Goal: Information Seeking & Learning: Learn about a topic

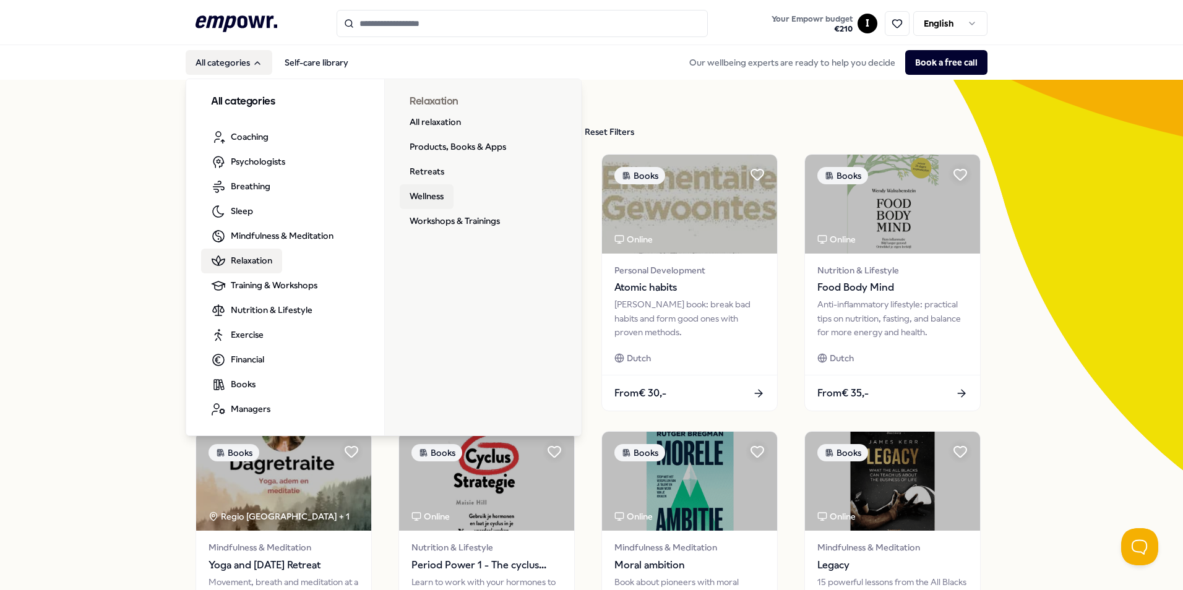
click at [424, 193] on link "Wellness" at bounding box center [427, 196] width 54 height 25
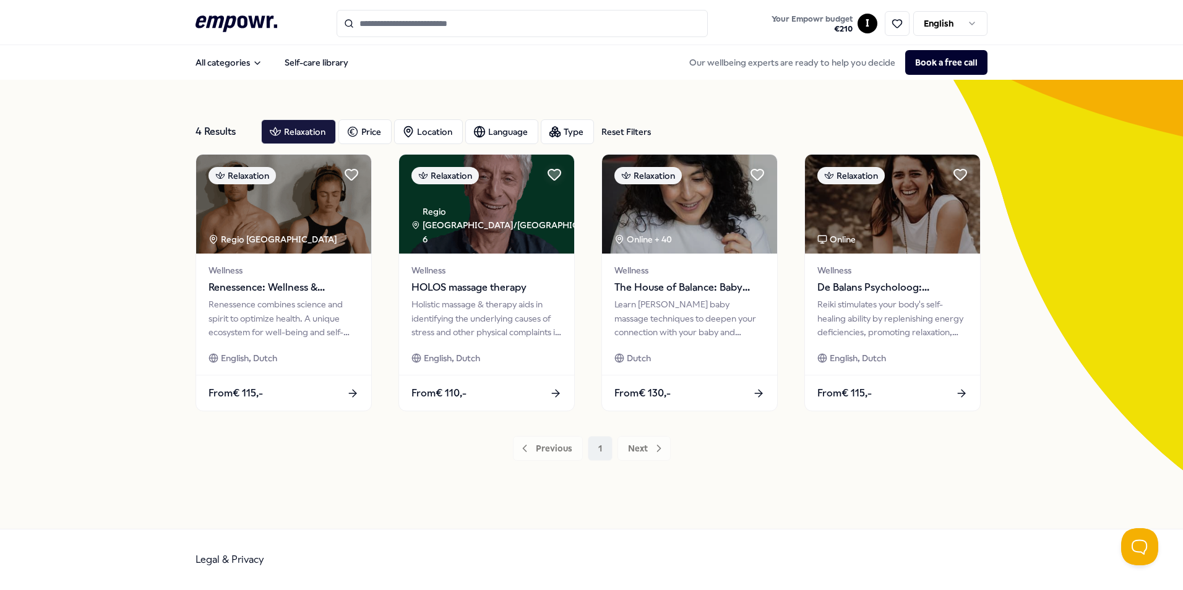
click at [649, 443] on div "Previous 1 Next" at bounding box center [591, 448] width 792 height 25
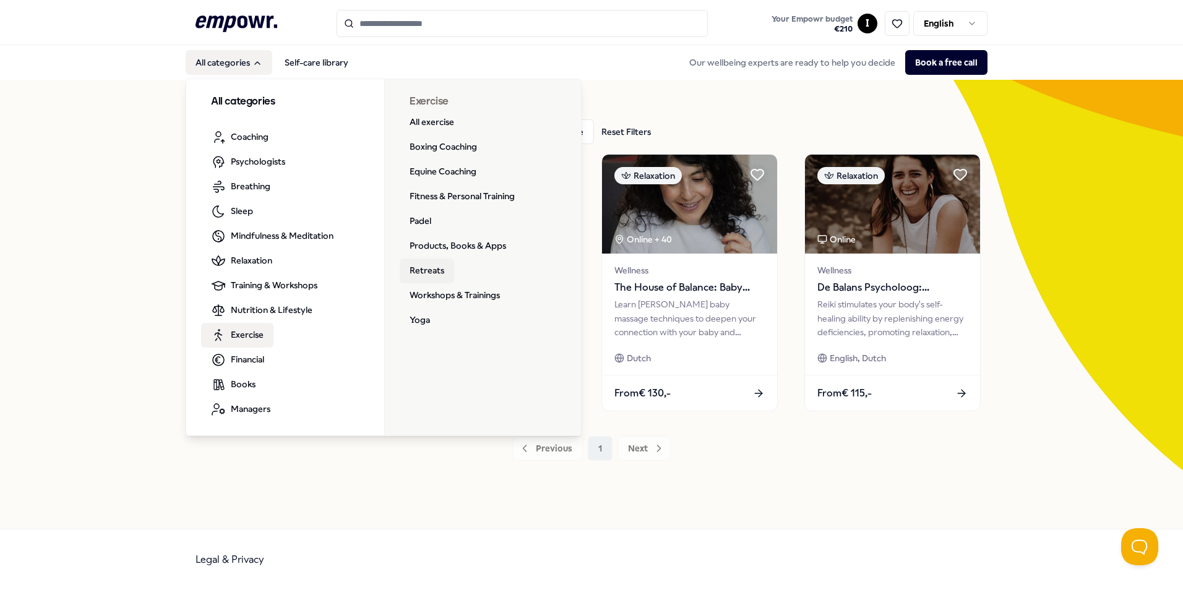
click at [429, 270] on link "Retreats" at bounding box center [427, 271] width 54 height 25
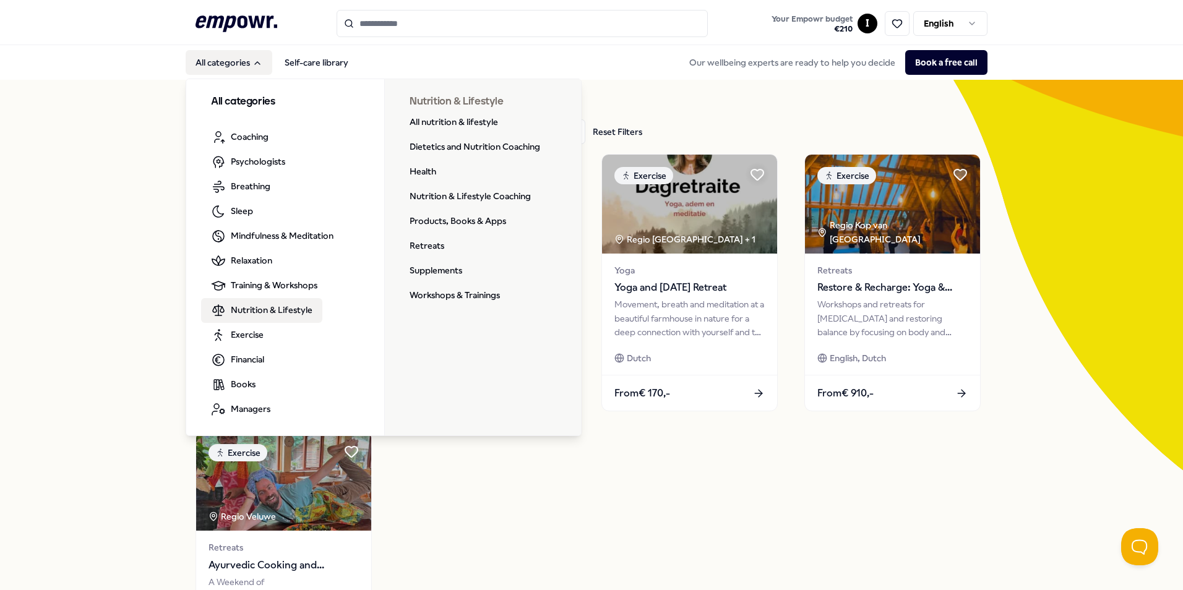
click at [246, 310] on span "Nutrition & Lifestyle" at bounding box center [272, 310] width 82 height 14
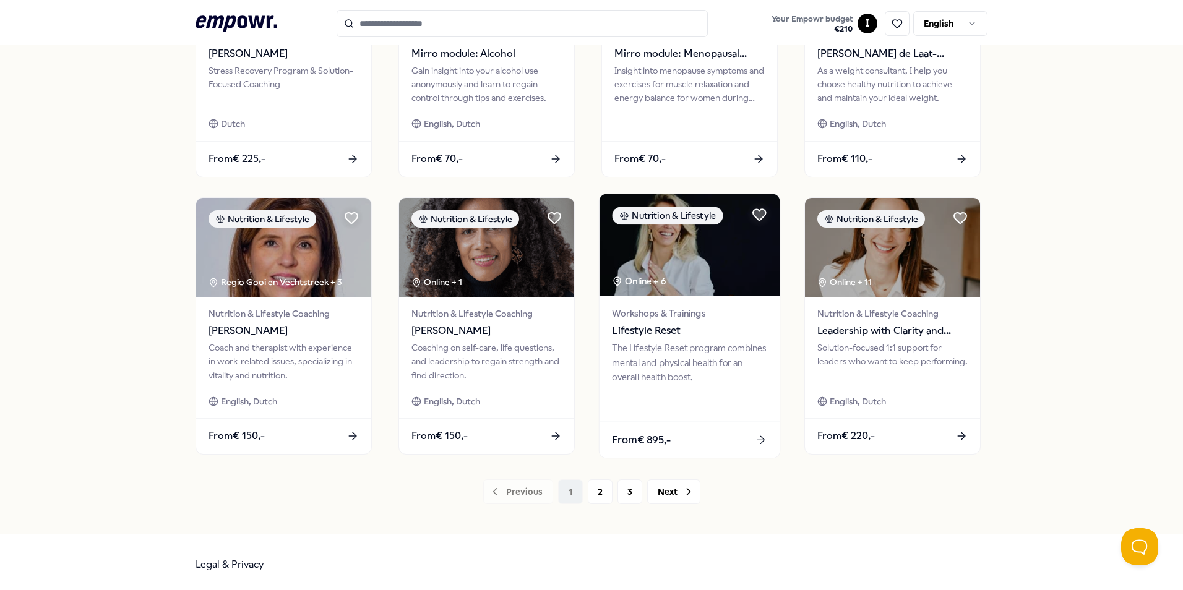
scroll to position [516, 0]
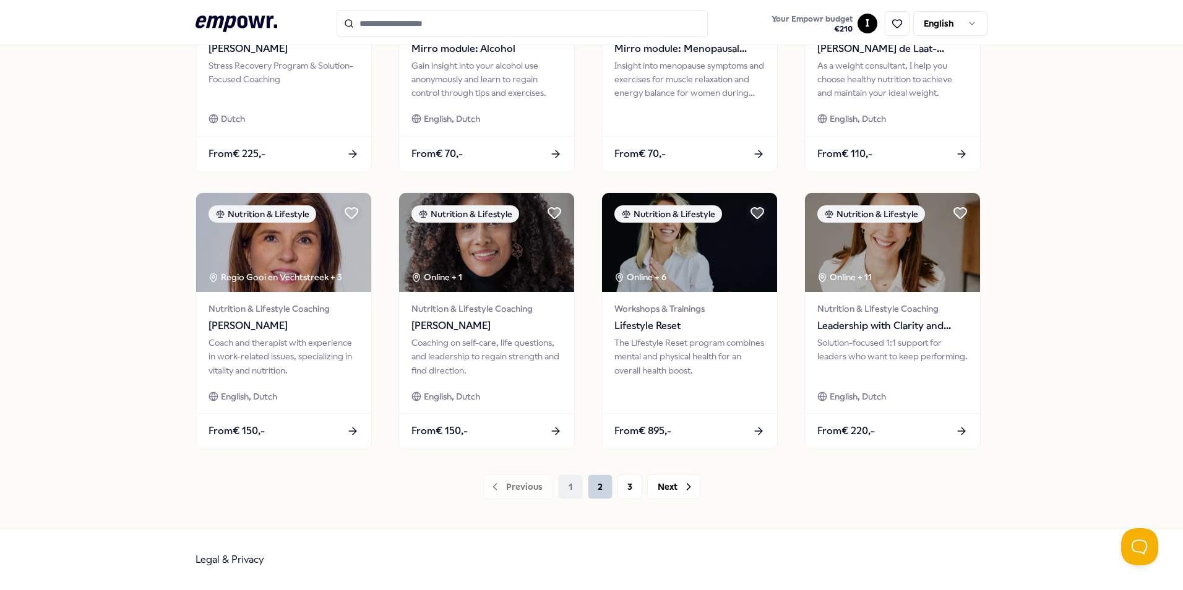
click at [596, 484] on button "2" at bounding box center [600, 486] width 25 height 25
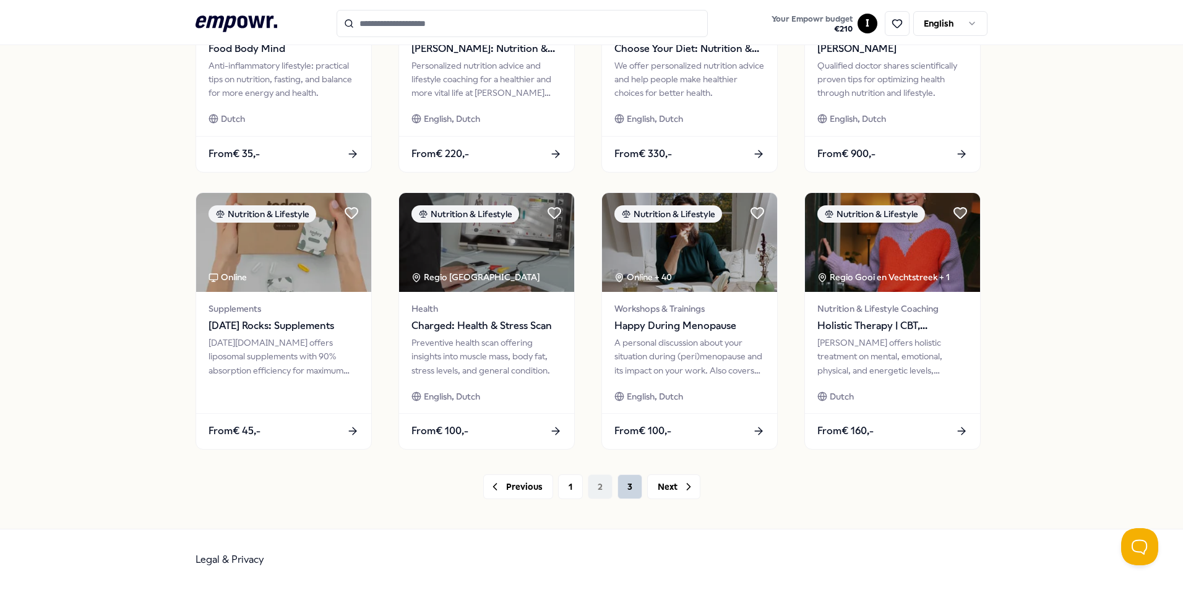
click at [624, 487] on button "3" at bounding box center [629, 486] width 25 height 25
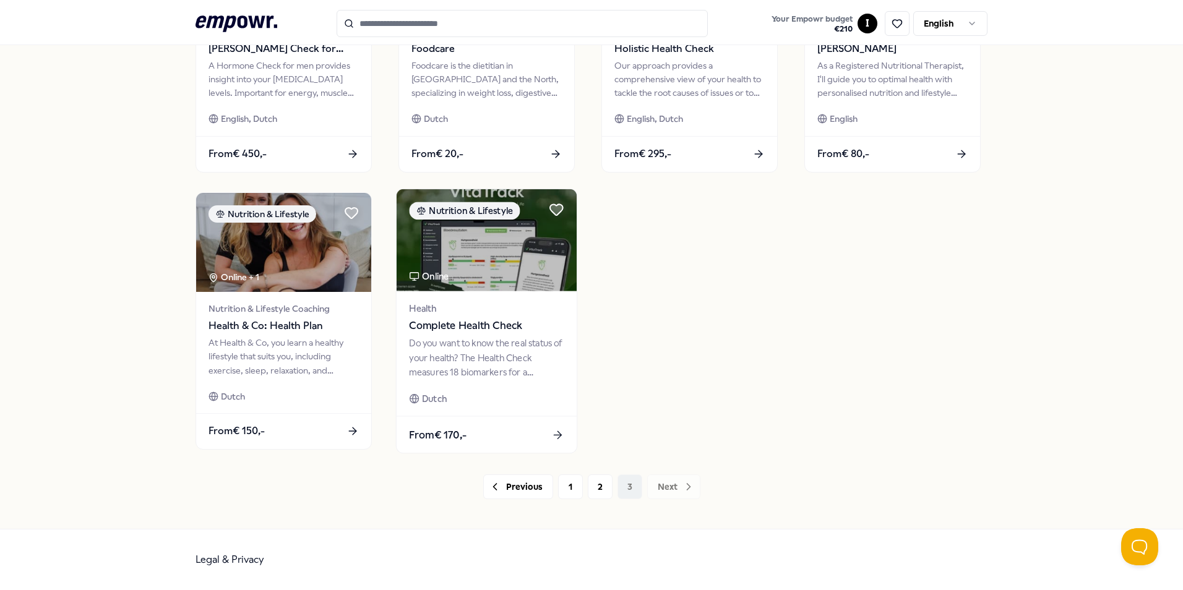
click at [435, 320] on span "Complete Health Check" at bounding box center [486, 326] width 155 height 16
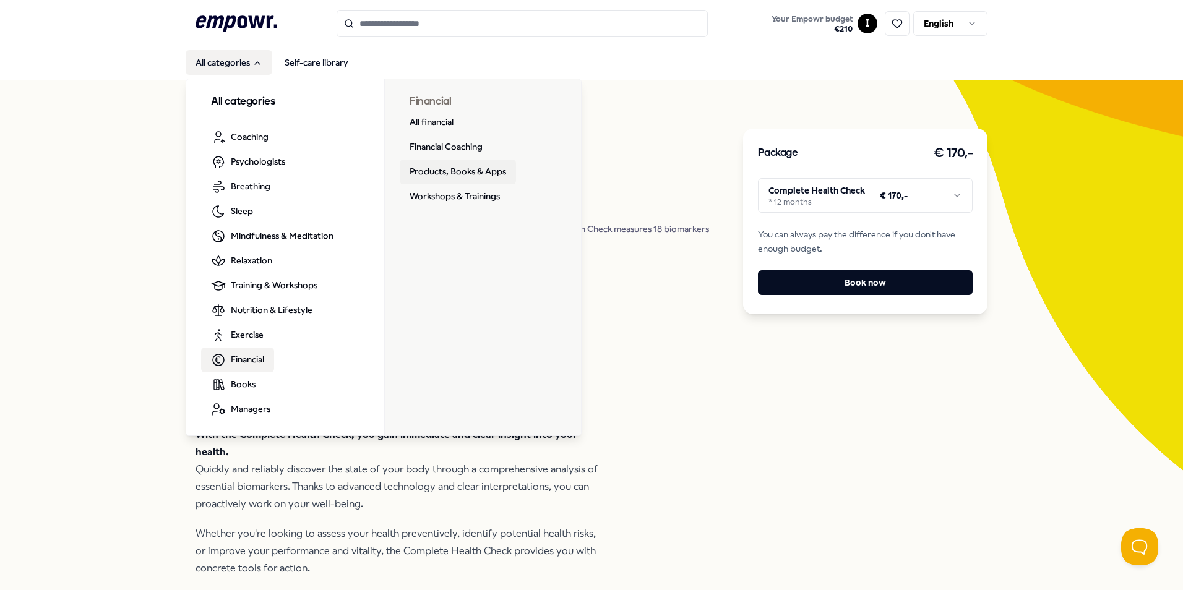
click at [471, 171] on link "Products, Books & Apps" at bounding box center [458, 172] width 116 height 25
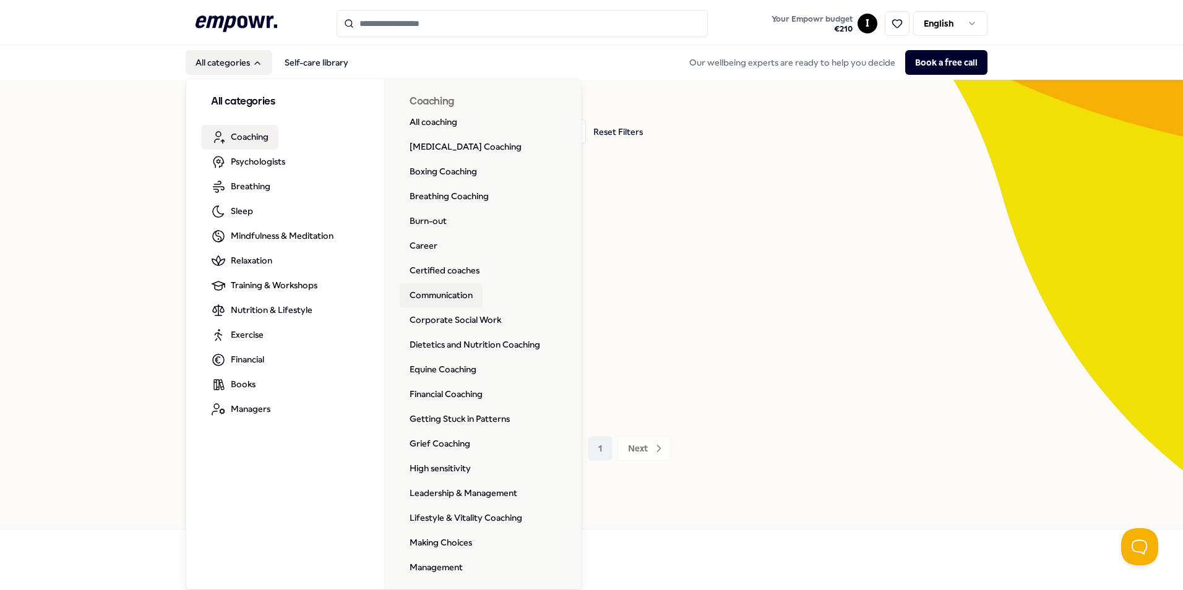
click at [439, 292] on link "Communication" at bounding box center [441, 295] width 83 height 25
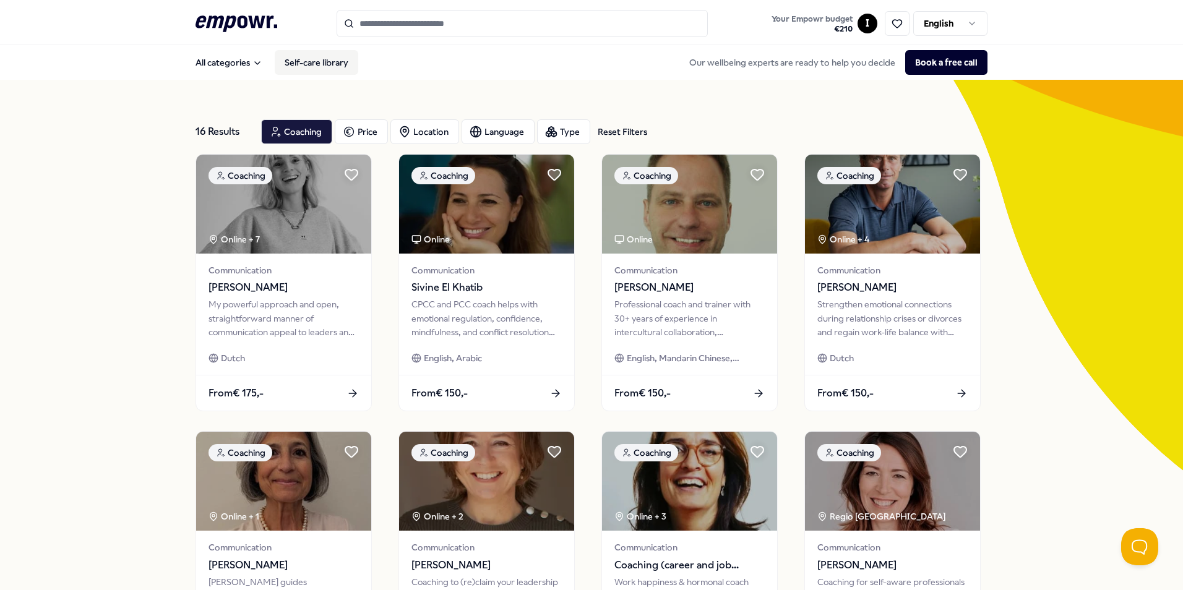
click at [319, 59] on link "Self-care library" at bounding box center [317, 62] width 84 height 25
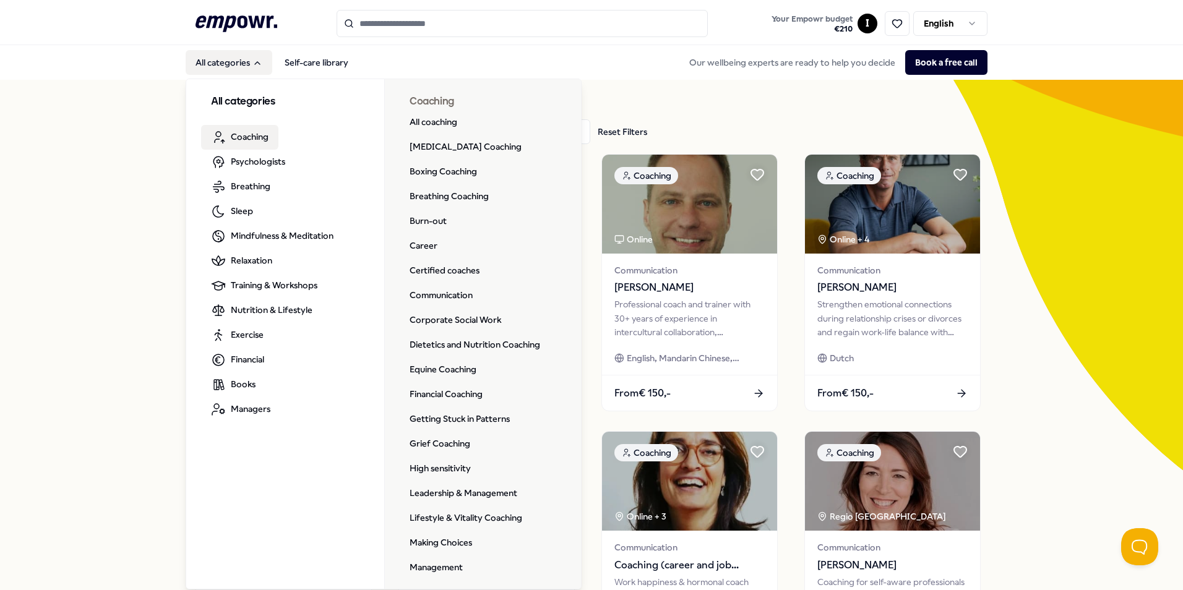
click at [226, 100] on h3 "All categories" at bounding box center [285, 102] width 148 height 16
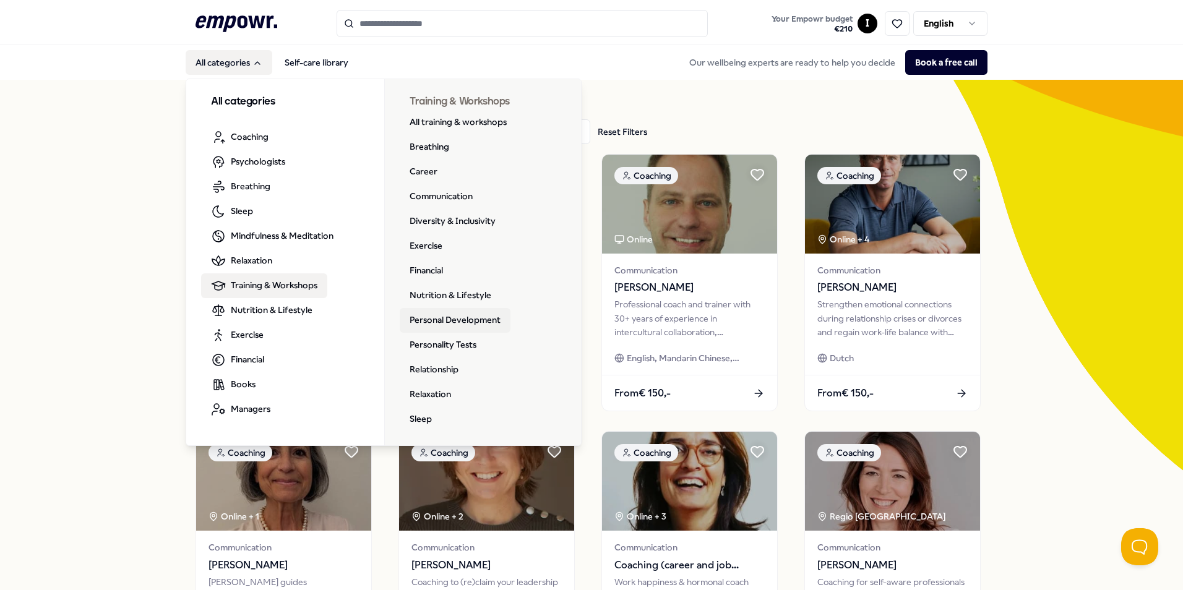
click at [450, 318] on link "Personal Development" at bounding box center [455, 320] width 111 height 25
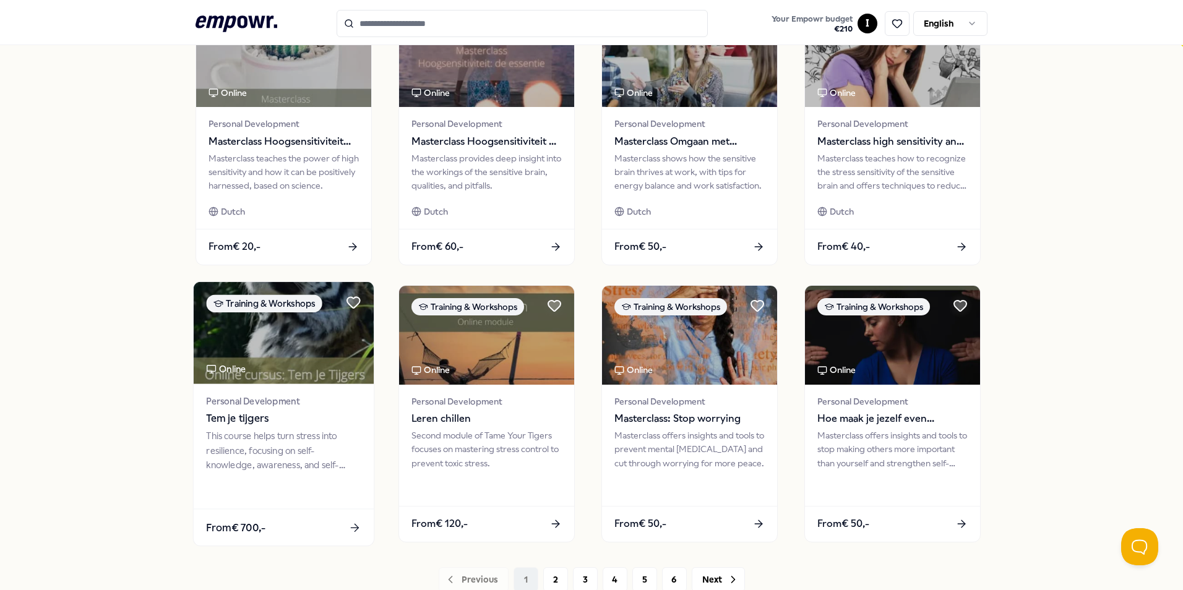
scroll to position [495, 0]
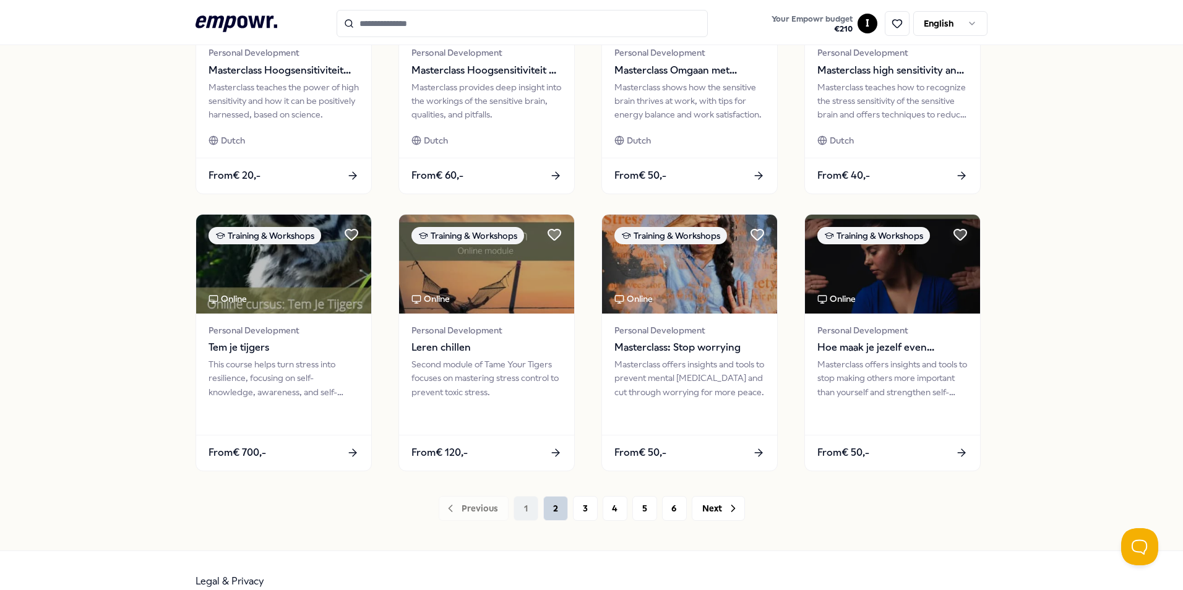
click at [544, 507] on button "2" at bounding box center [555, 508] width 25 height 25
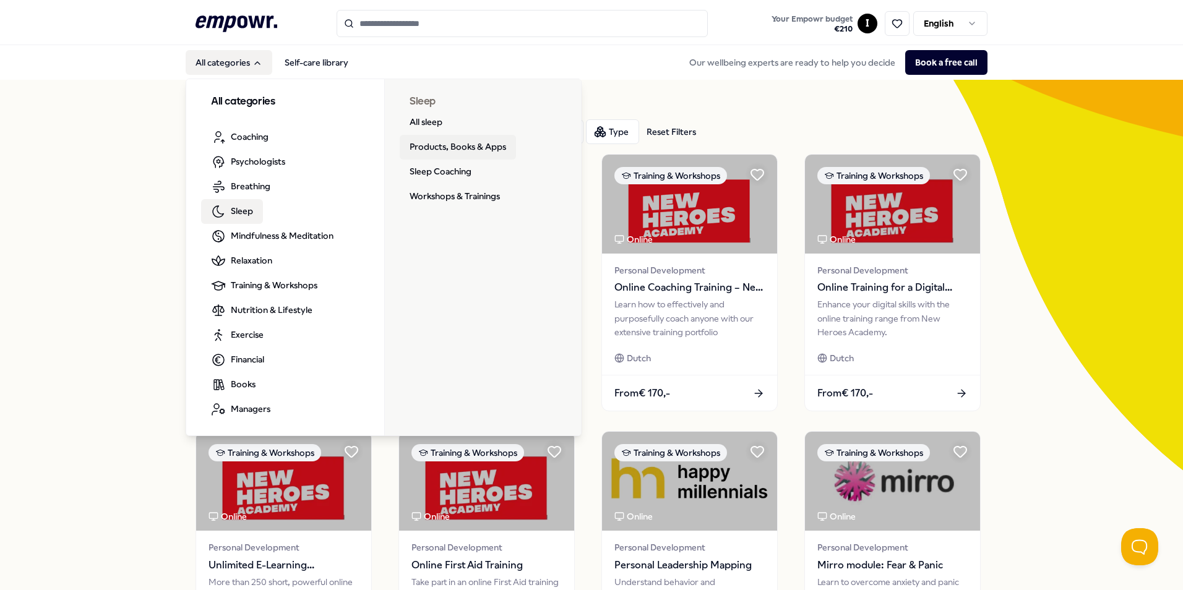
click at [453, 145] on link "Products, Books & Apps" at bounding box center [458, 147] width 116 height 25
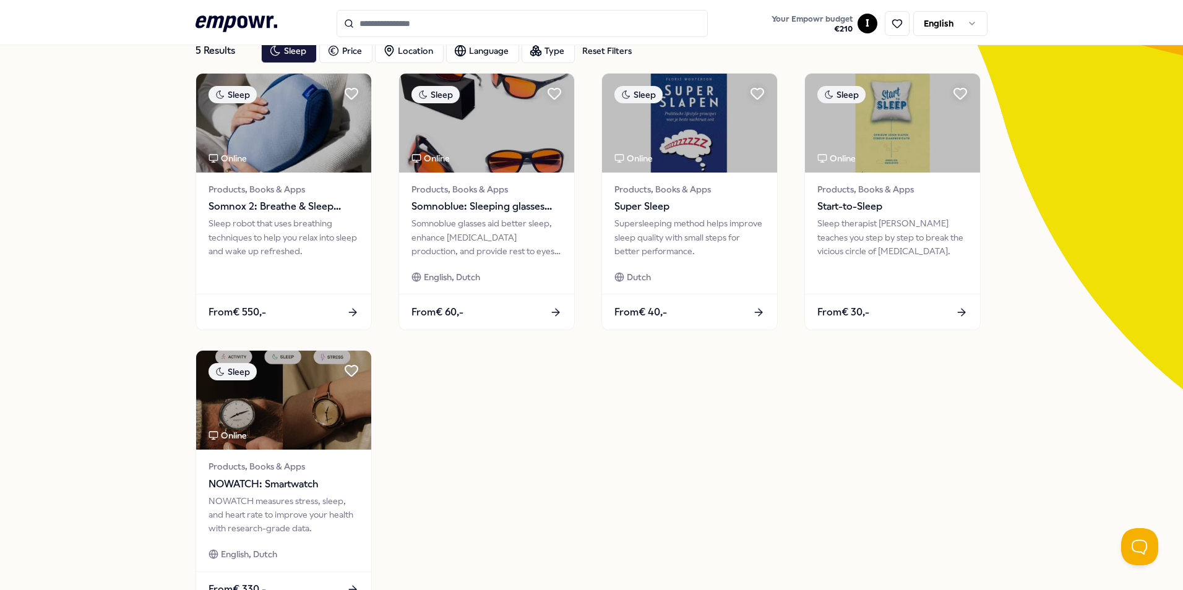
scroll to position [62, 0]
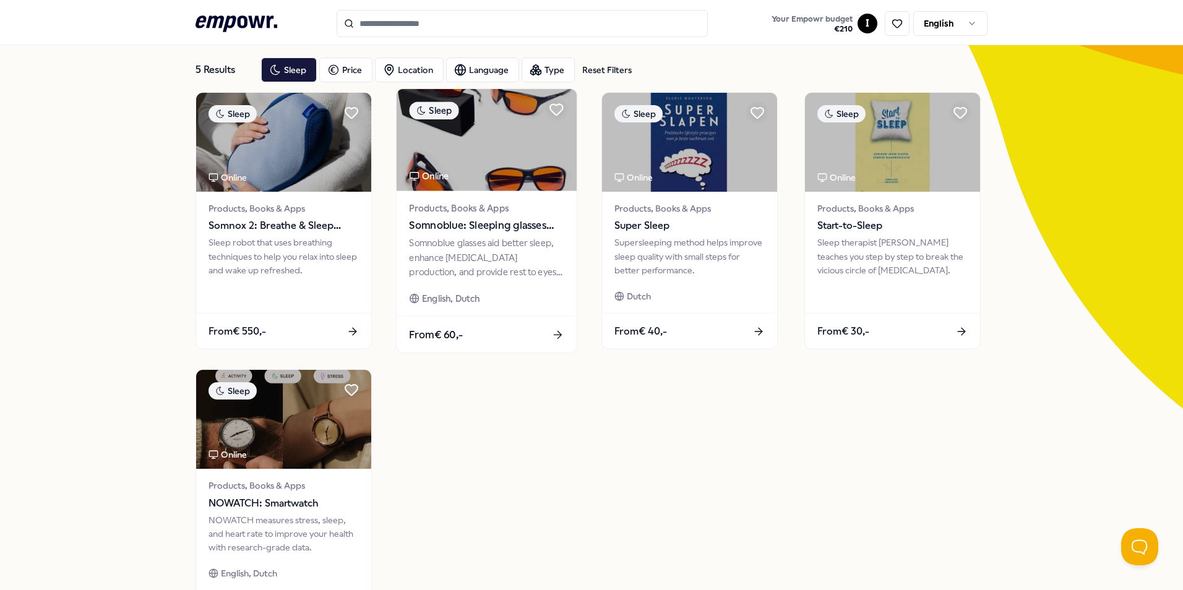
click at [478, 224] on span "Somnoblue: Sleeping glasses SB-3 Plus" at bounding box center [486, 226] width 155 height 16
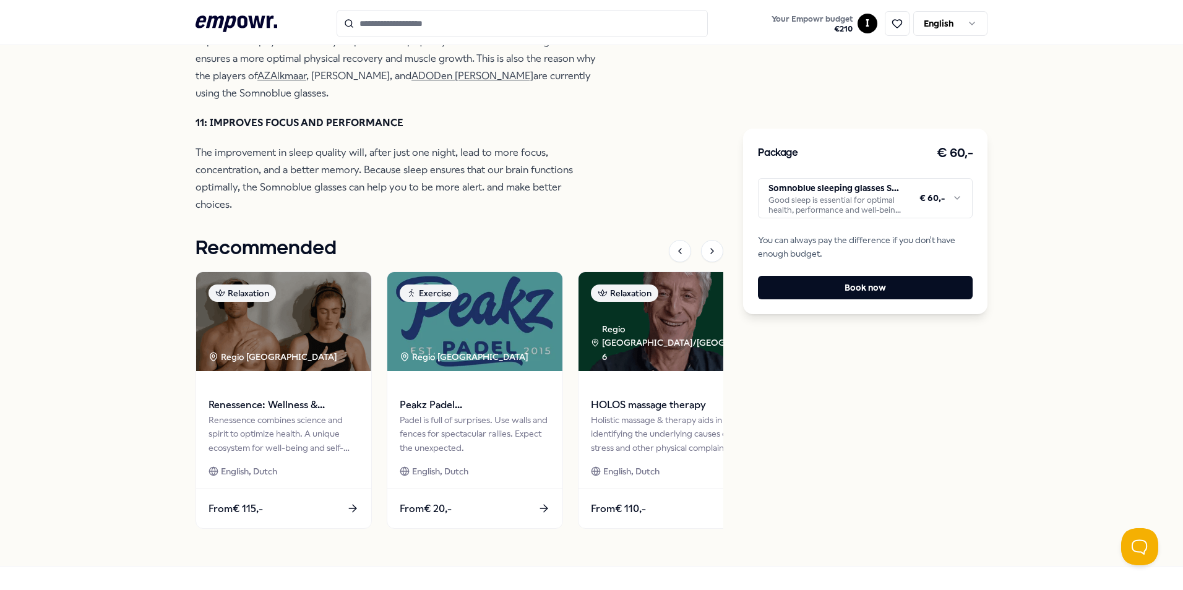
scroll to position [1516, 0]
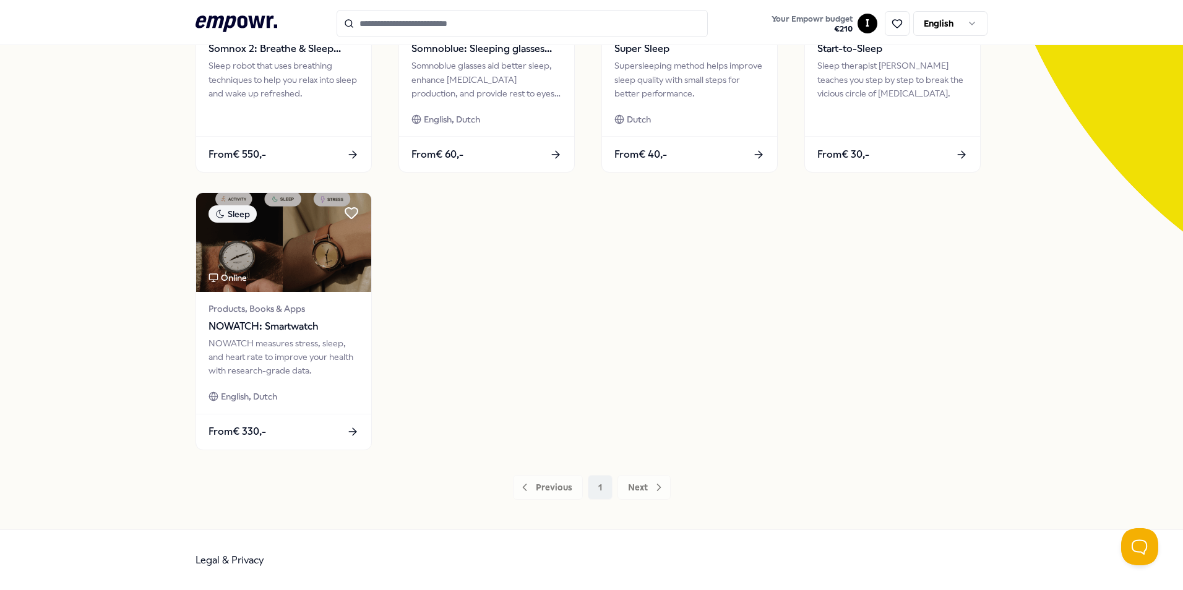
scroll to position [239, 0]
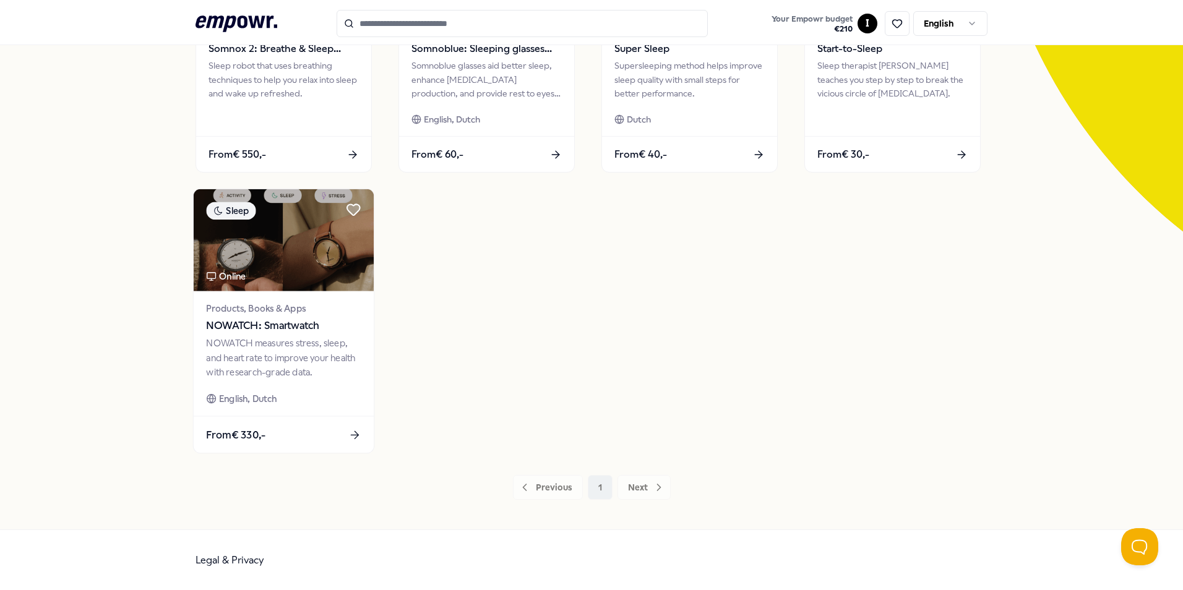
click at [244, 318] on span "NOWATCH: Smartwatch" at bounding box center [283, 326] width 155 height 16
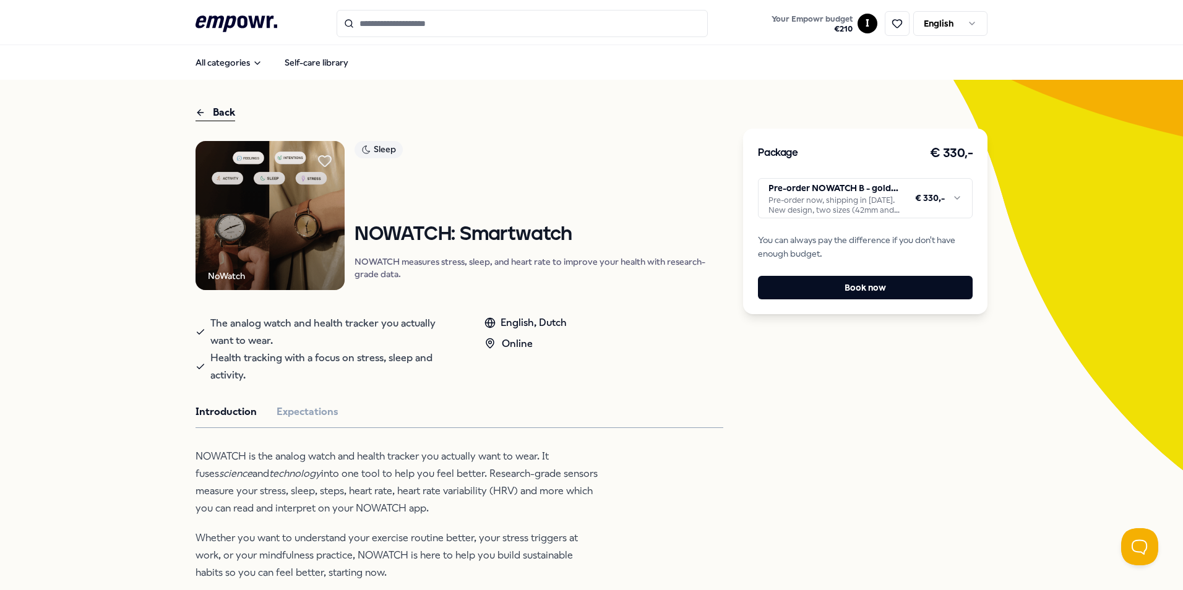
click at [273, 221] on img at bounding box center [269, 215] width 149 height 149
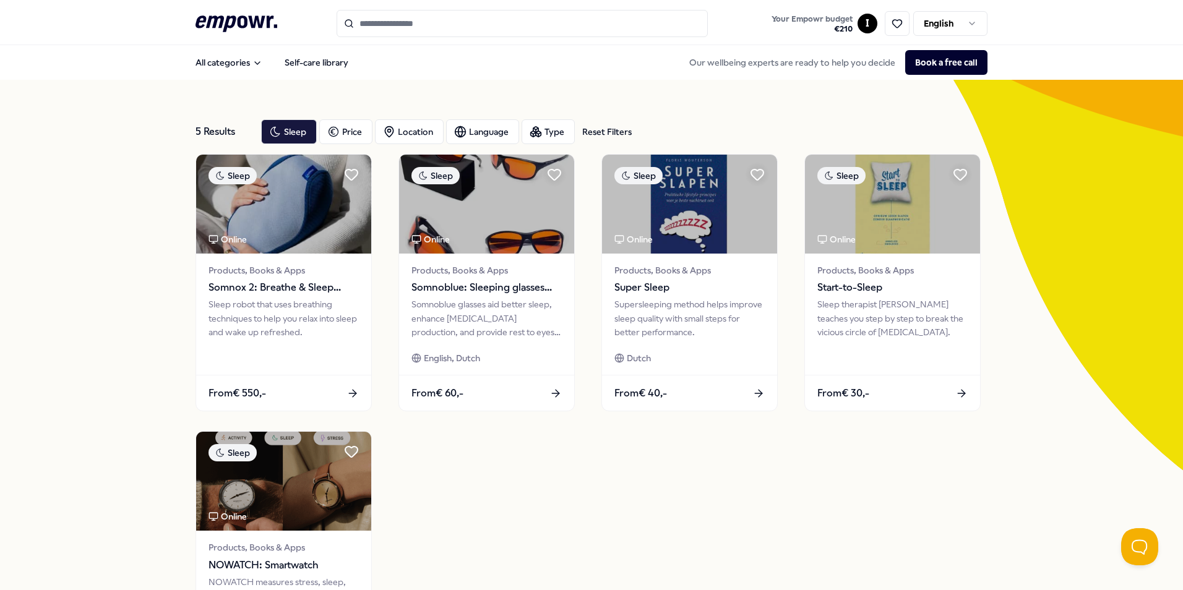
click at [43, 414] on div "5 Results Reset Filters Sleep Price Location Language Type Reset Filters Sleep …" at bounding box center [591, 424] width 1183 height 688
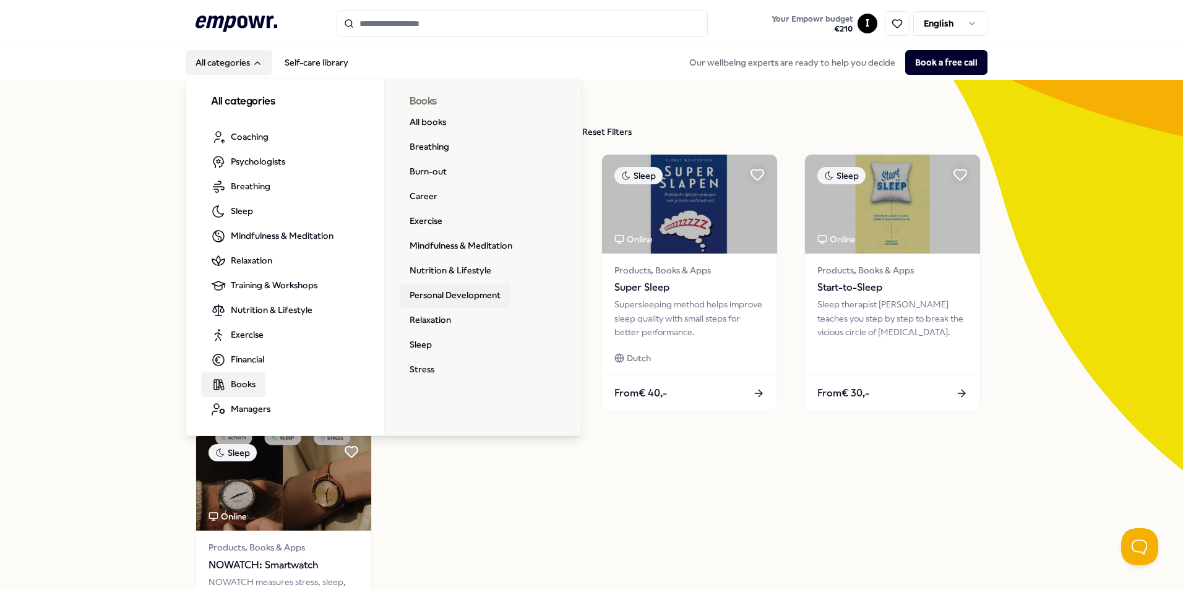
click at [447, 295] on link "Personal Development" at bounding box center [455, 295] width 111 height 25
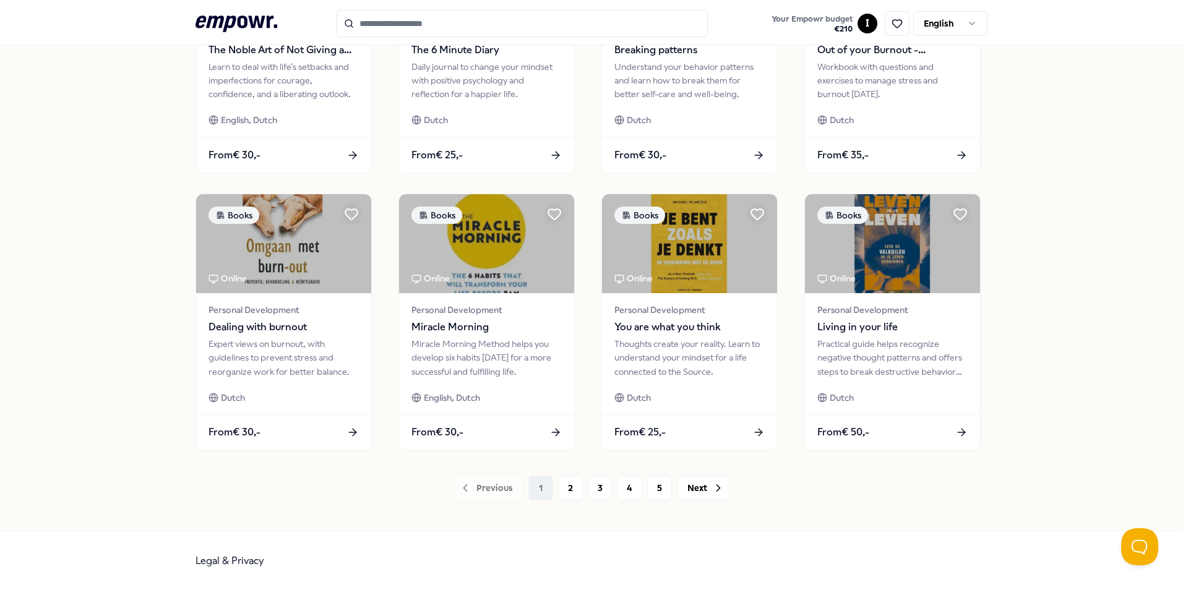
scroll to position [516, 0]
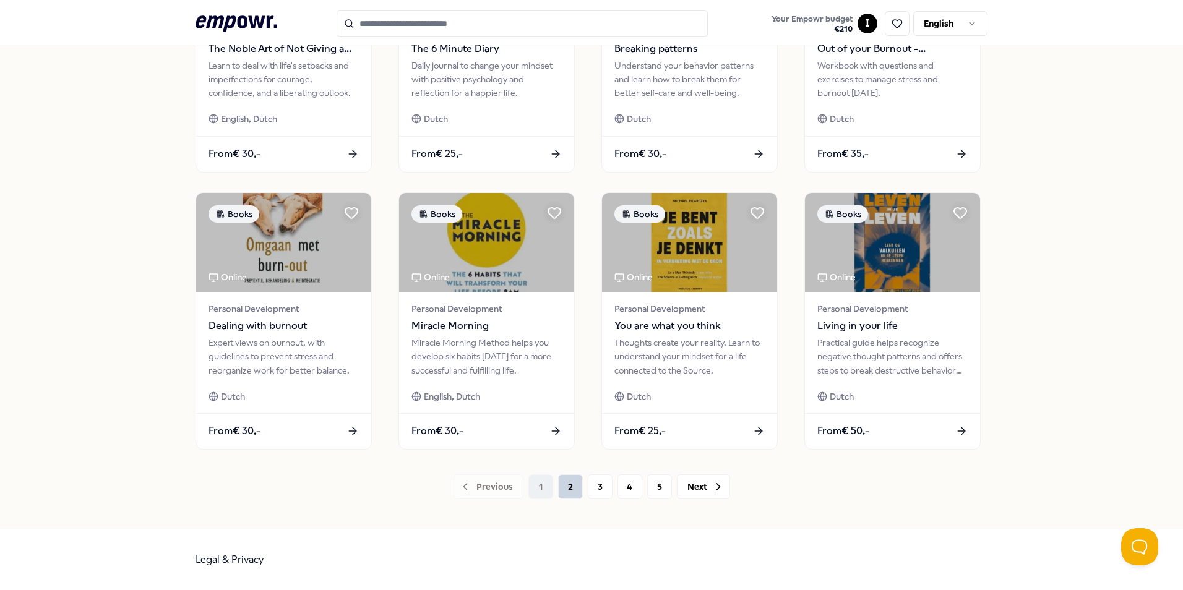
click at [568, 489] on button "2" at bounding box center [570, 486] width 25 height 25
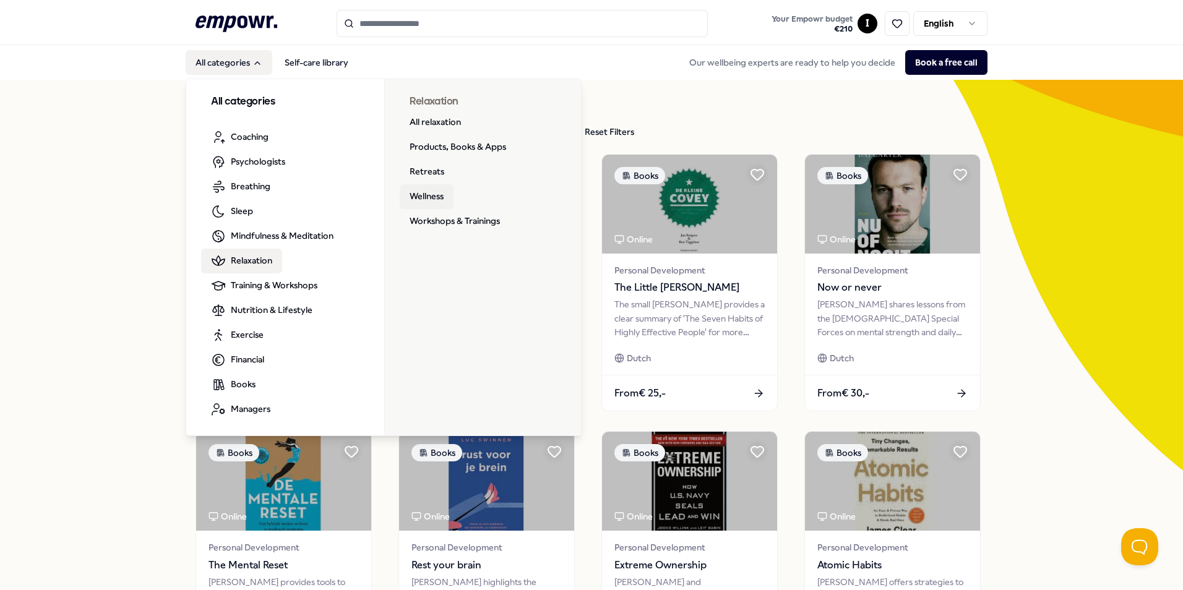
click at [416, 197] on link "Wellness" at bounding box center [427, 196] width 54 height 25
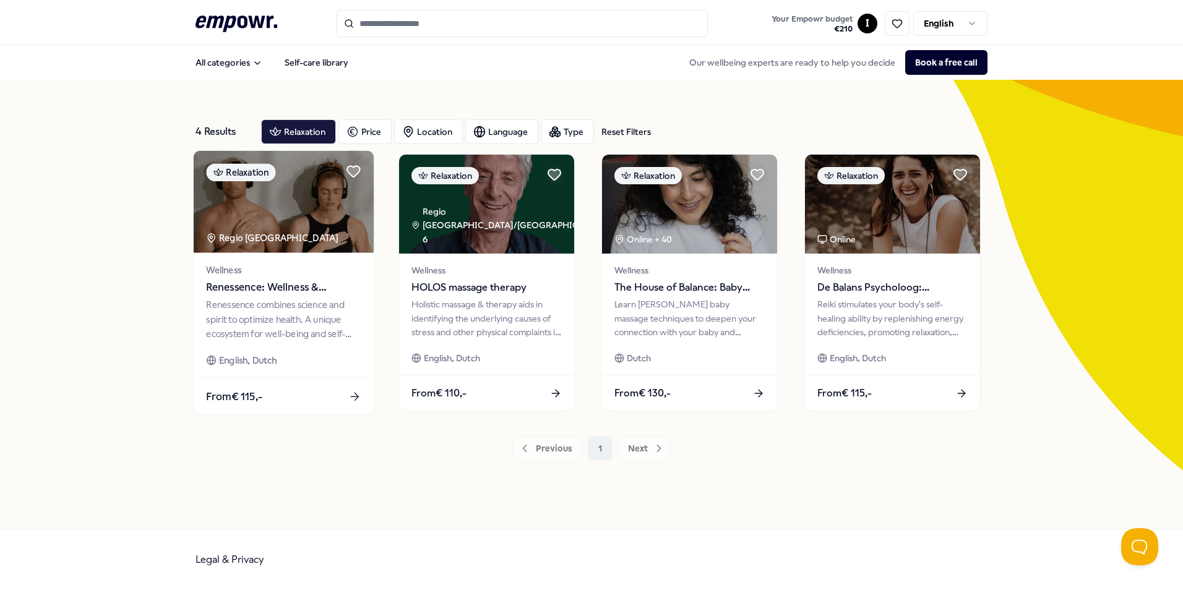
click at [254, 288] on span "Renessence: Wellness & Mindfulness" at bounding box center [283, 288] width 155 height 16
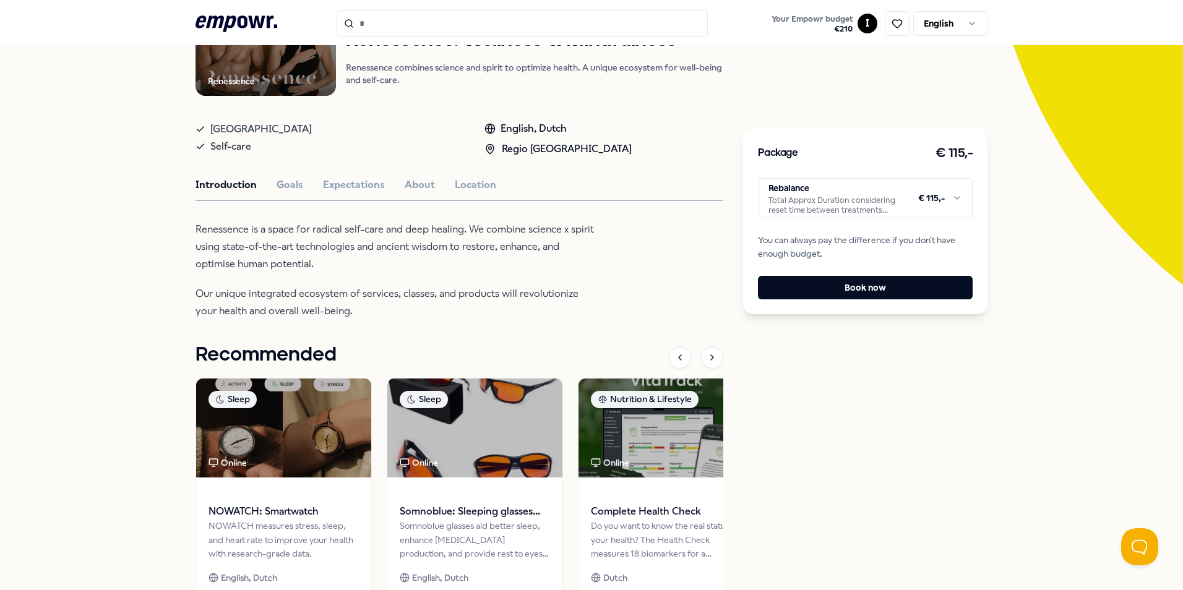
scroll to position [124, 0]
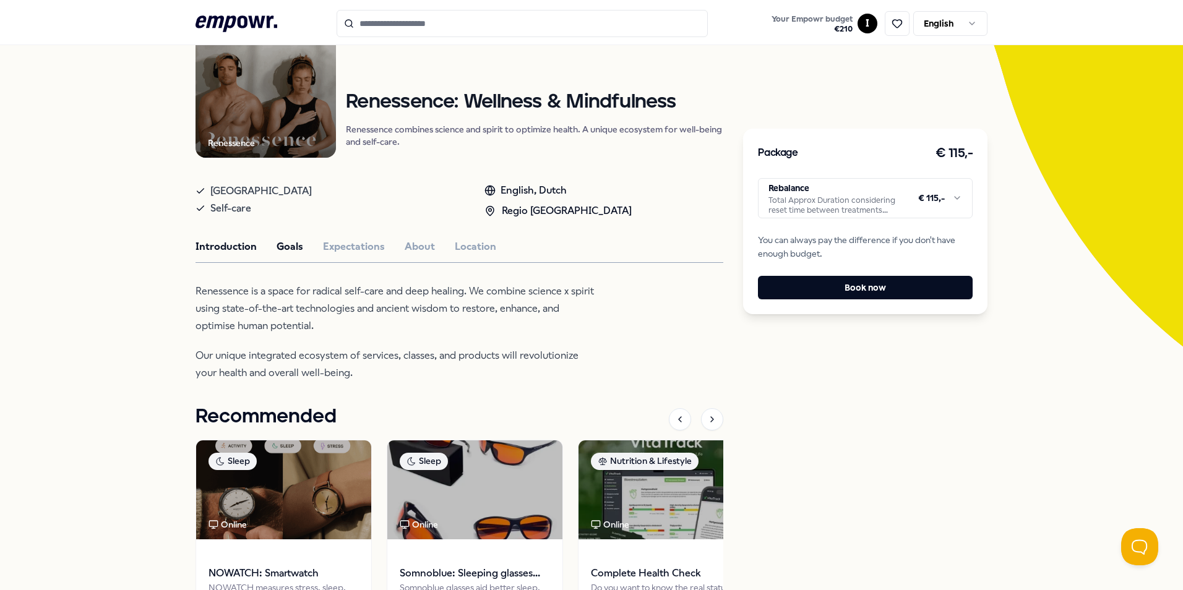
click at [283, 247] on button "Goals" at bounding box center [289, 247] width 27 height 16
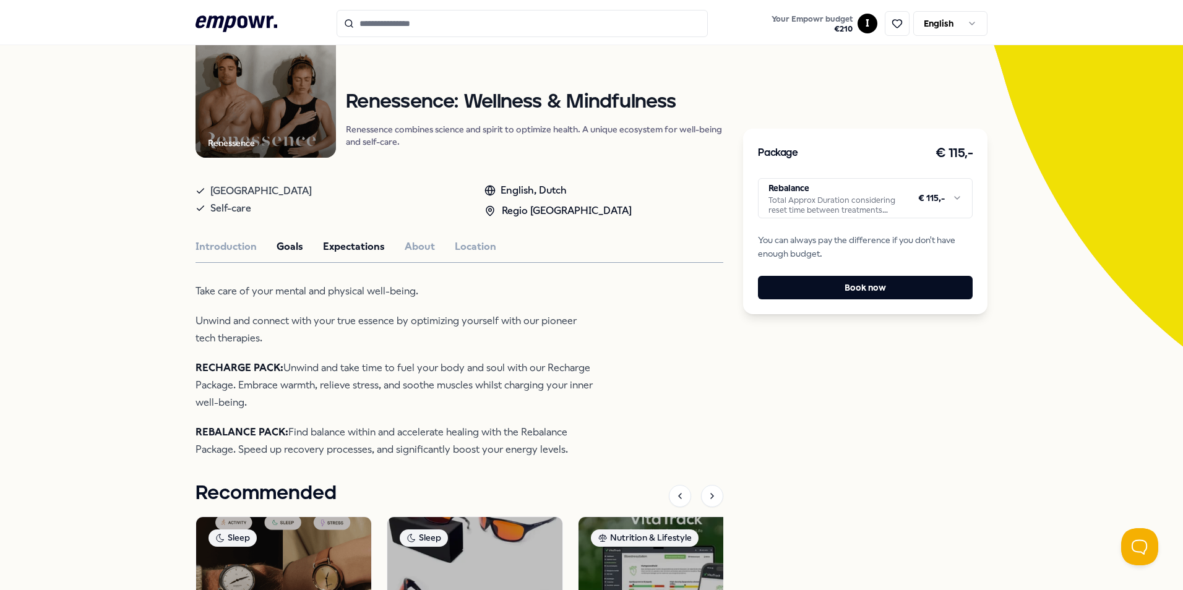
click at [334, 245] on button "Expectations" at bounding box center [354, 247] width 62 height 16
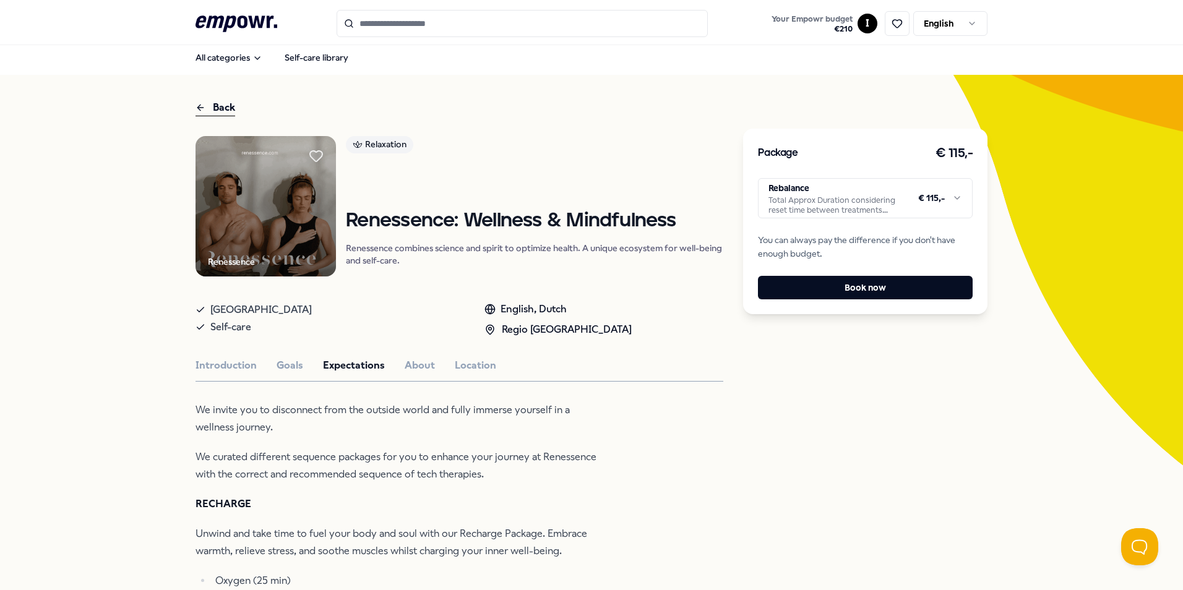
scroll to position [0, 0]
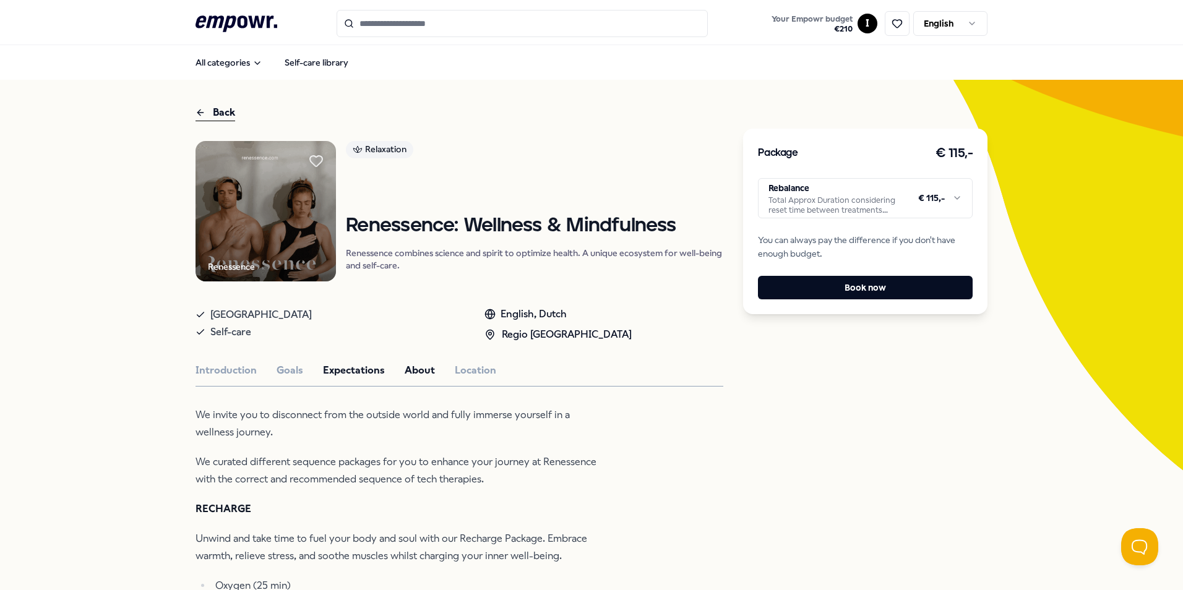
drag, startPoint x: 428, startPoint y: 367, endPoint x: 406, endPoint y: 368, distance: 22.3
click at [427, 367] on div "Introduction Goals Expectations About Location" at bounding box center [459, 370] width 528 height 16
click at [406, 368] on button "About" at bounding box center [420, 370] width 30 height 16
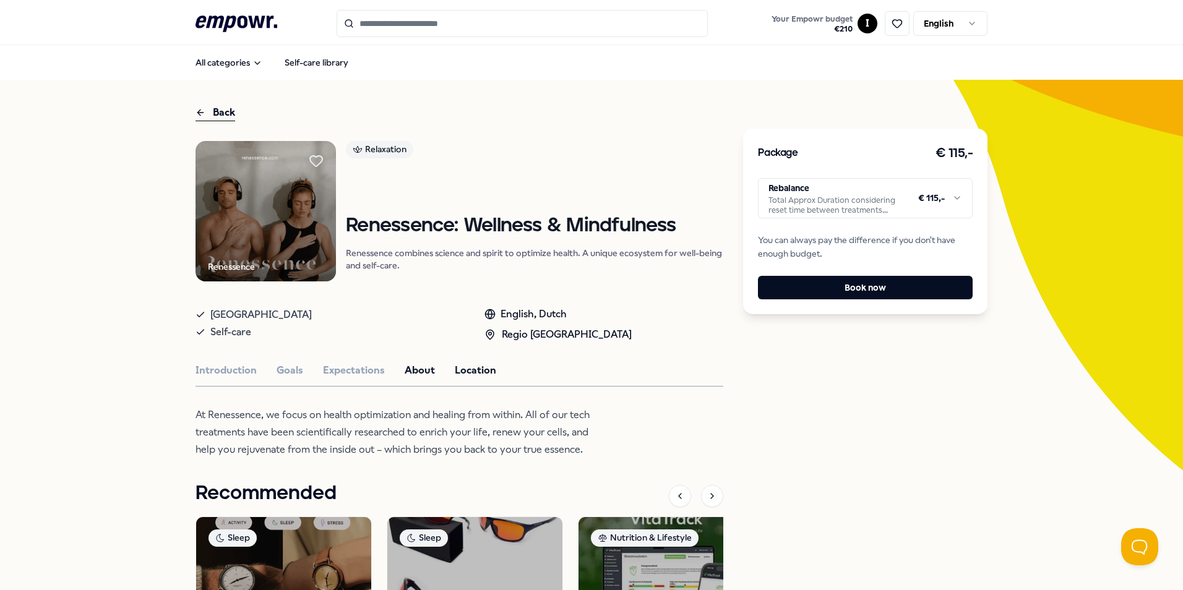
click at [470, 371] on button "Location" at bounding box center [475, 370] width 41 height 16
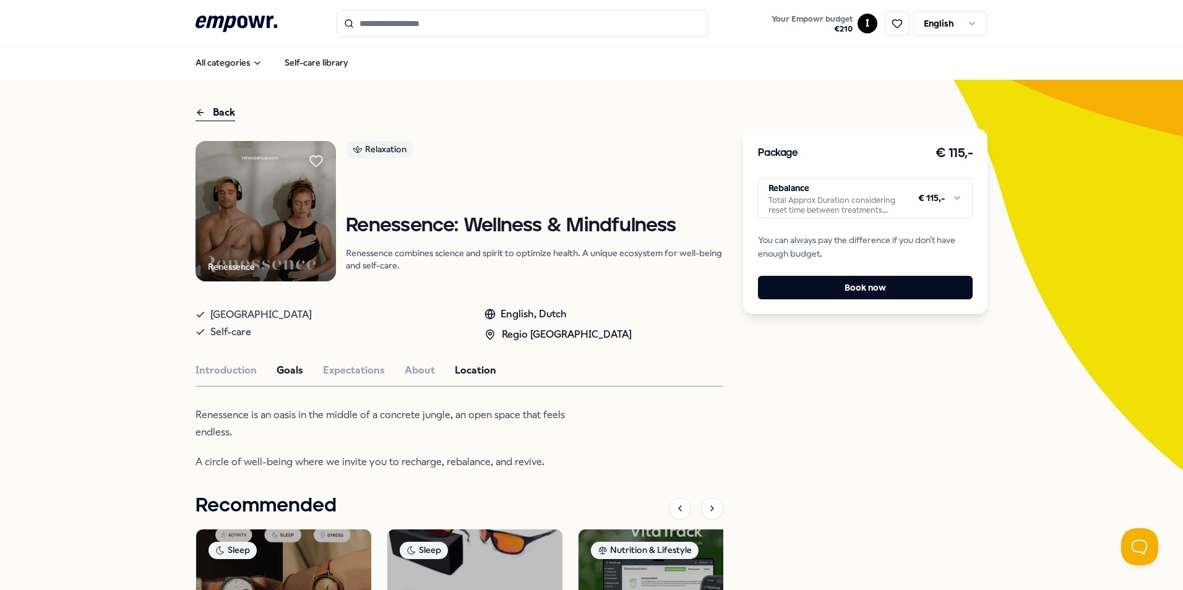
click at [281, 374] on button "Goals" at bounding box center [289, 370] width 27 height 16
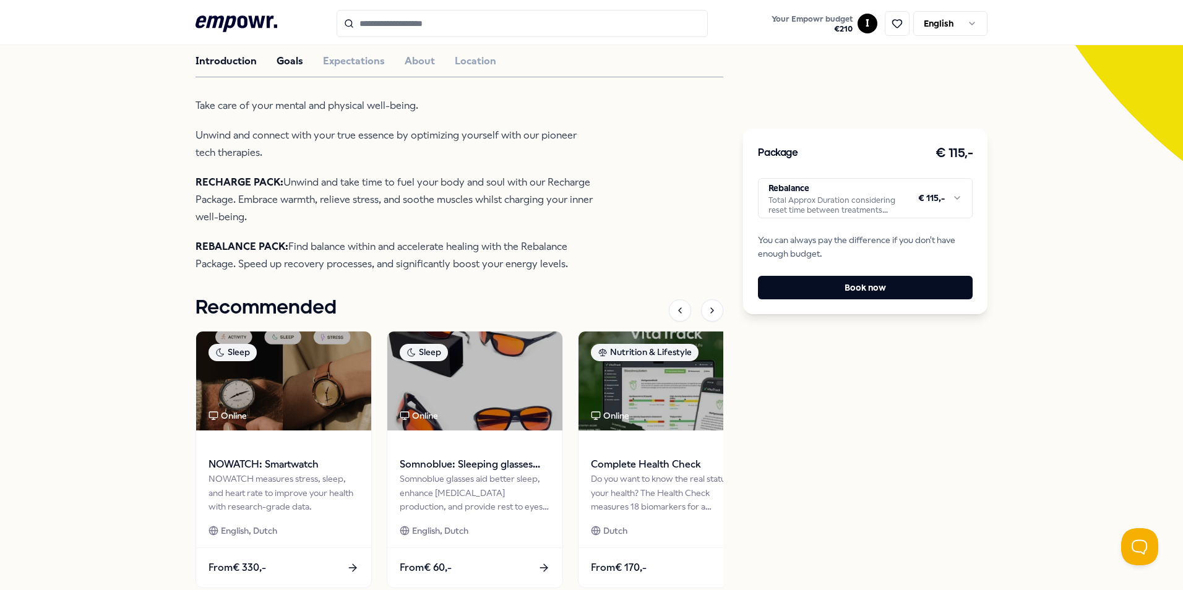
scroll to position [62, 0]
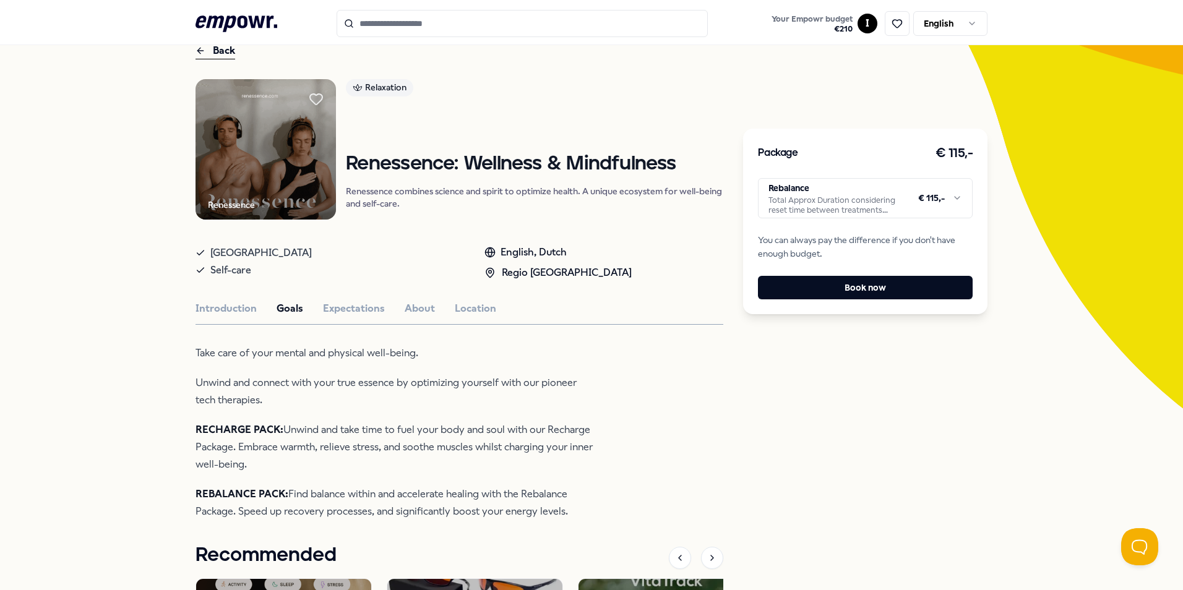
click at [220, 294] on div "Renessence Relaxation Renessence: Wellness & Mindfulness Renessence combines sc…" at bounding box center [459, 463] width 528 height 769
click at [221, 309] on button "Introduction" at bounding box center [225, 309] width 61 height 16
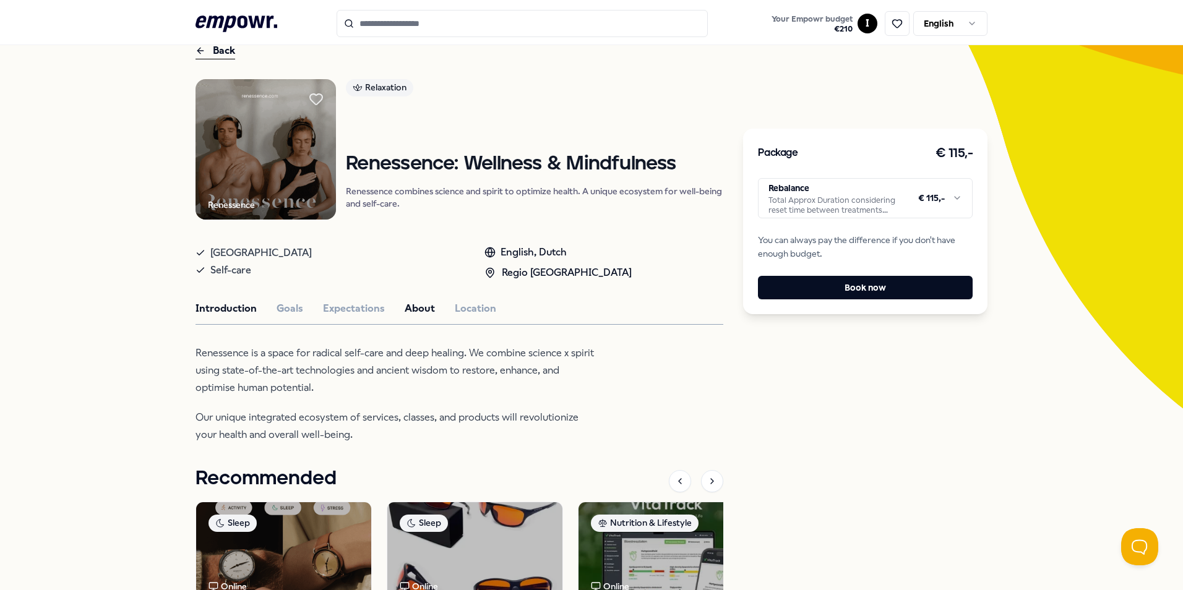
click at [416, 309] on button "About" at bounding box center [420, 309] width 30 height 16
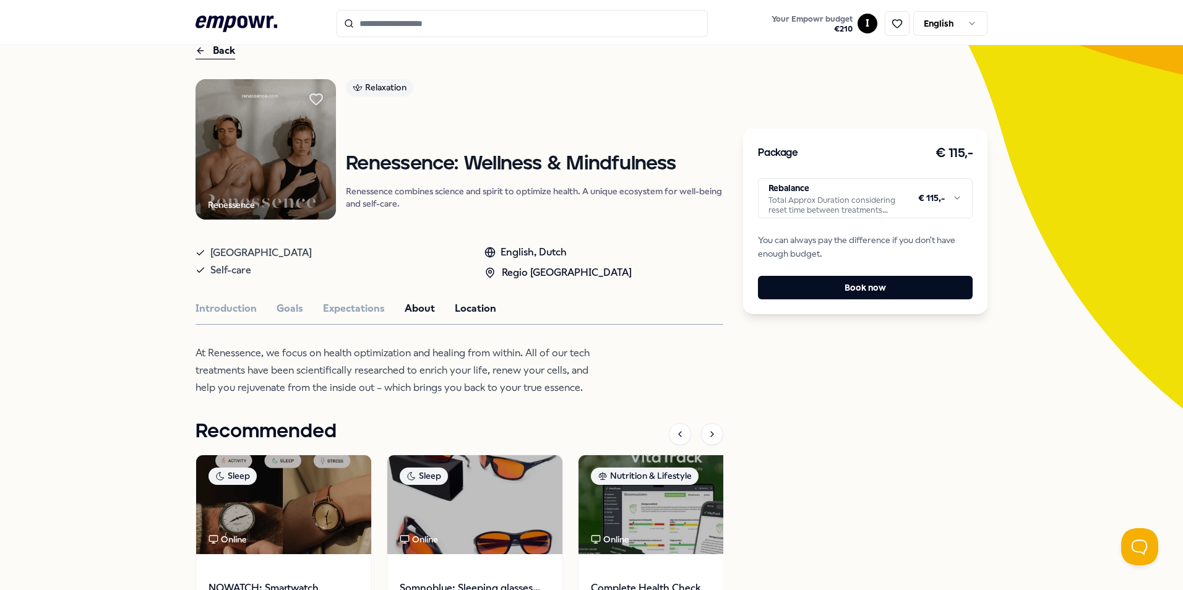
click at [457, 309] on button "Location" at bounding box center [475, 309] width 41 height 16
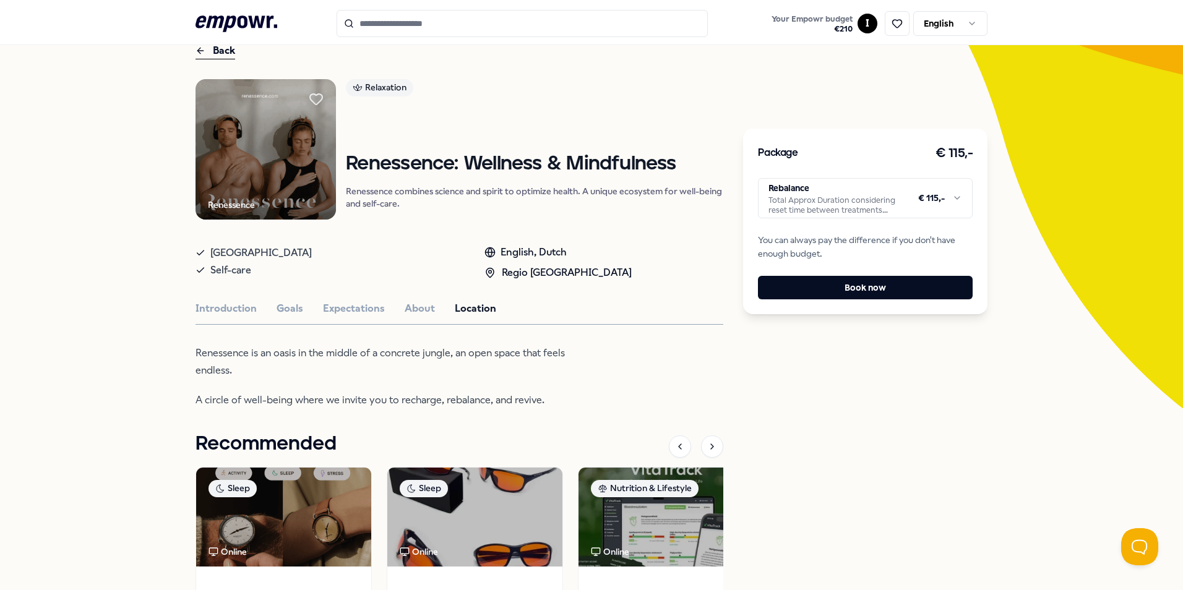
click at [954, 197] on html ".empowr-logo_svg__cls-1{fill:#03032f} Your Empowr budget € 210 I English All ca…" at bounding box center [591, 295] width 1183 height 590
click at [1009, 177] on html ".empowr-logo_svg__cls-1{fill:#03032f} Your Empowr budget € 210 I English All ca…" at bounding box center [591, 295] width 1183 height 590
click at [199, 53] on icon at bounding box center [200, 50] width 10 height 15
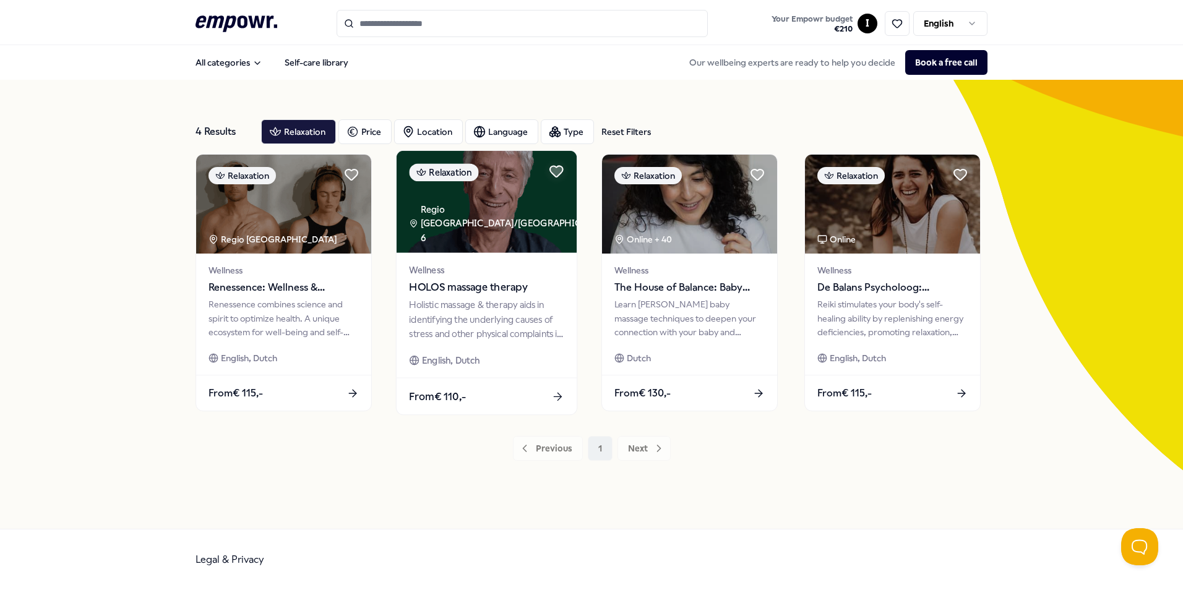
click at [456, 288] on span "HOLOS massage therapy" at bounding box center [486, 288] width 155 height 16
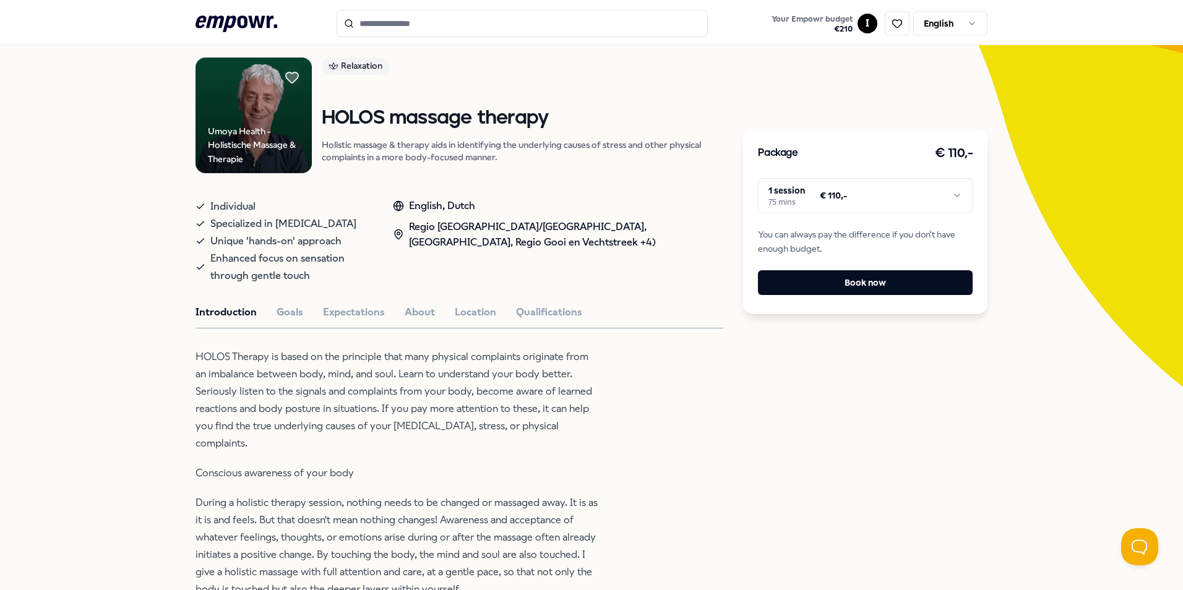
scroll to position [62, 0]
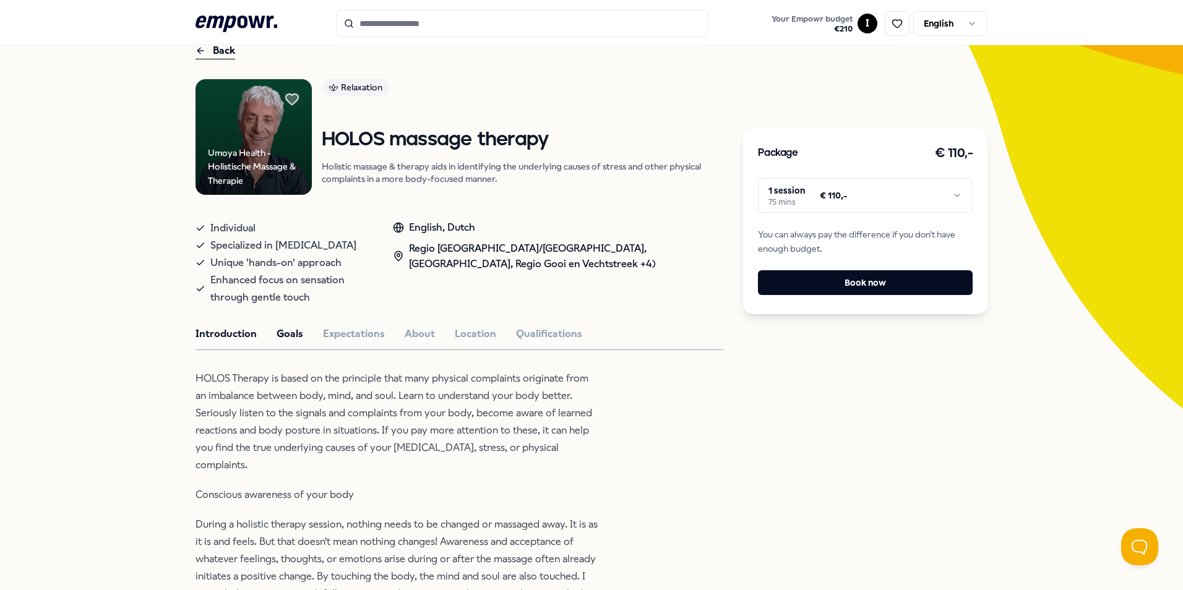
click at [285, 333] on button "Goals" at bounding box center [289, 334] width 27 height 16
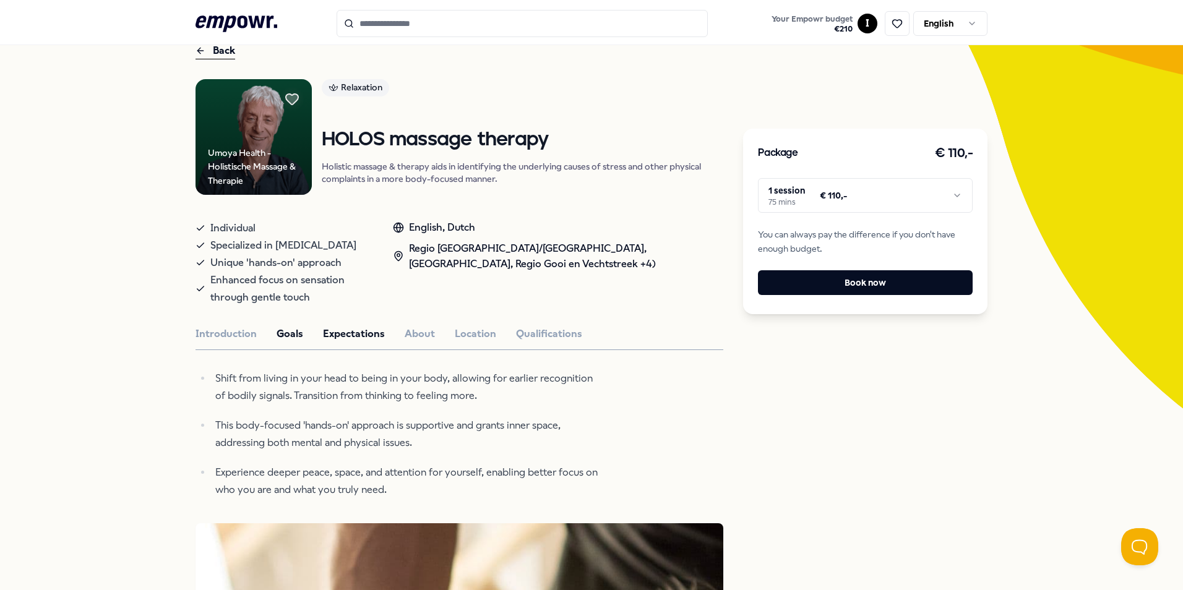
click at [345, 336] on button "Expectations" at bounding box center [354, 334] width 62 height 16
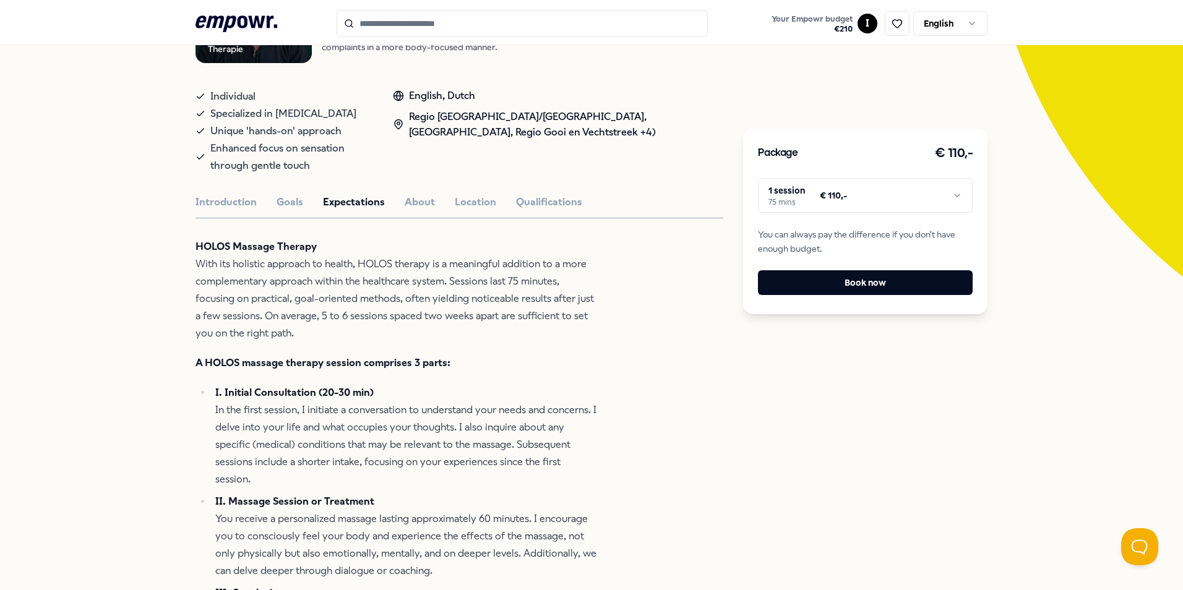
scroll to position [186, 0]
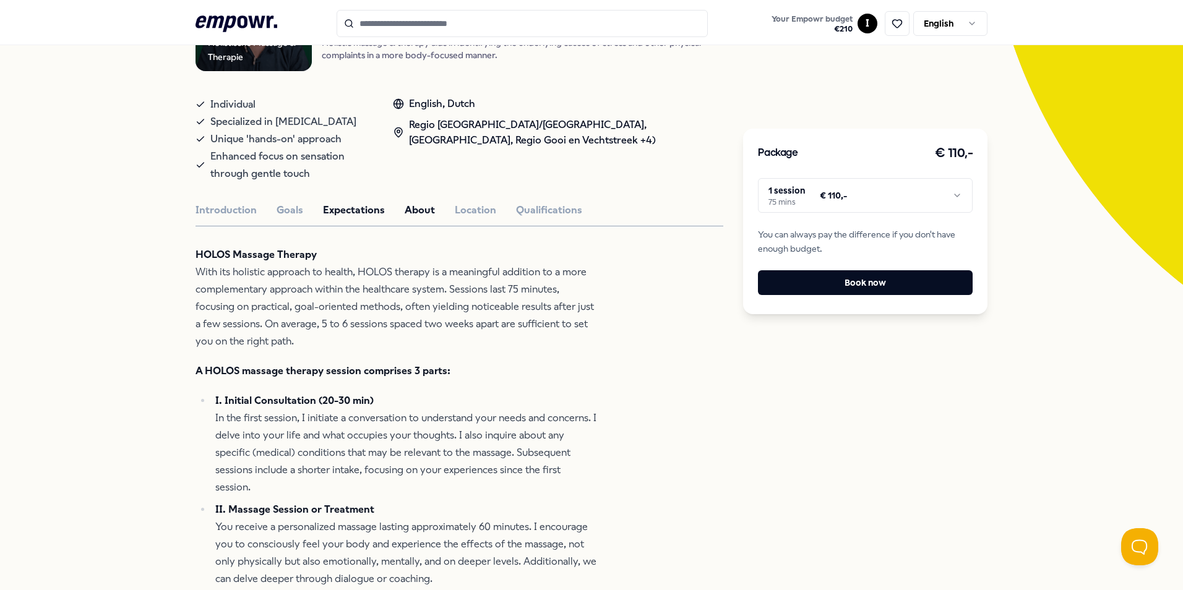
click at [418, 205] on button "About" at bounding box center [420, 210] width 30 height 16
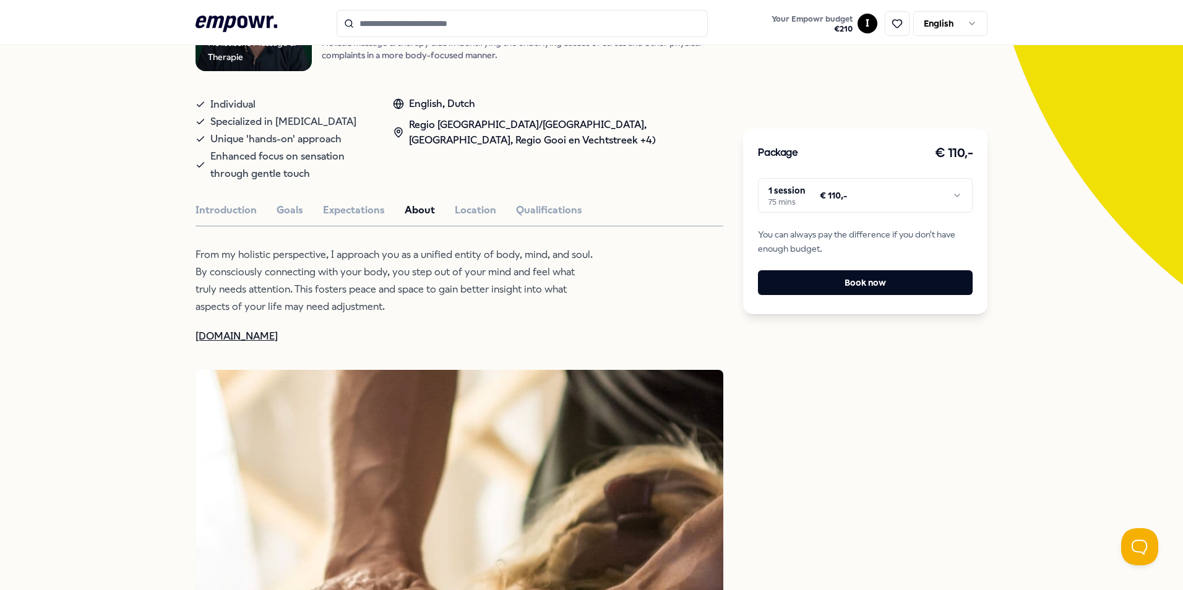
click at [434, 212] on div "Introduction Goals Expectations About Location Qualifications" at bounding box center [459, 210] width 528 height 16
click at [530, 206] on button "Qualifications" at bounding box center [549, 210] width 66 height 16
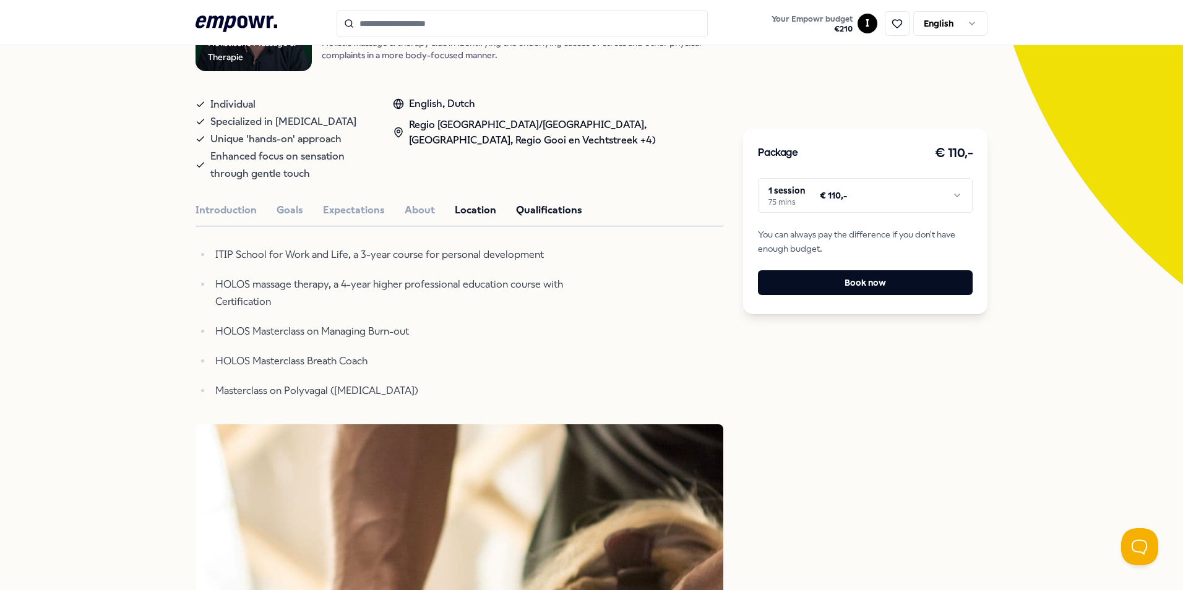
click at [457, 211] on button "Location" at bounding box center [475, 210] width 41 height 16
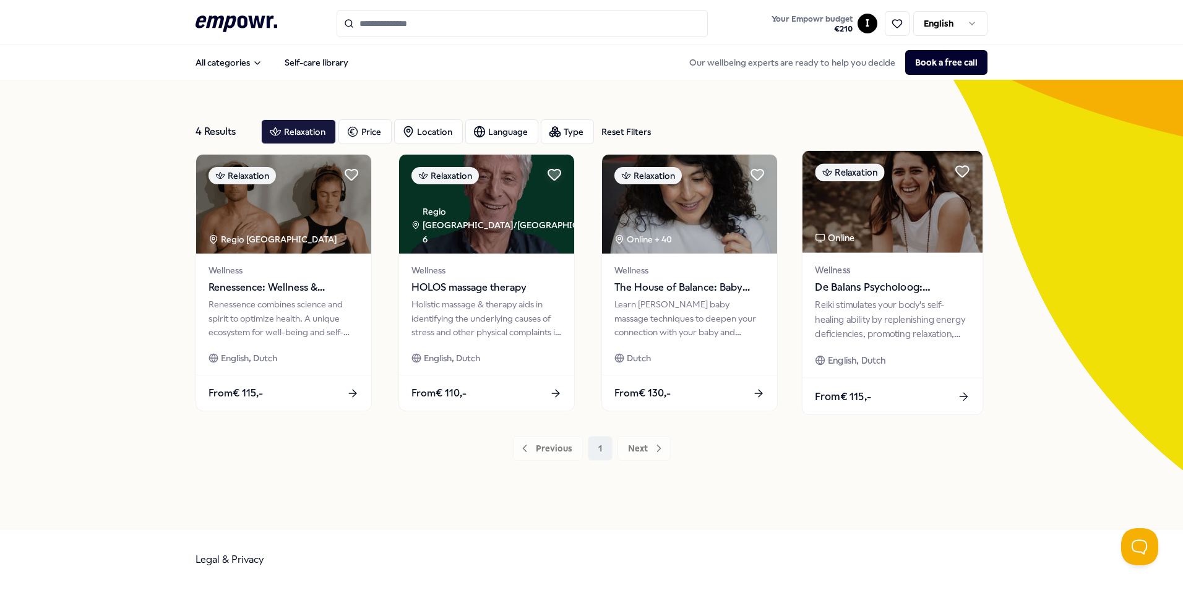
click at [869, 283] on span "De Balans Psycholoog: [PERSON_NAME]" at bounding box center [892, 288] width 155 height 16
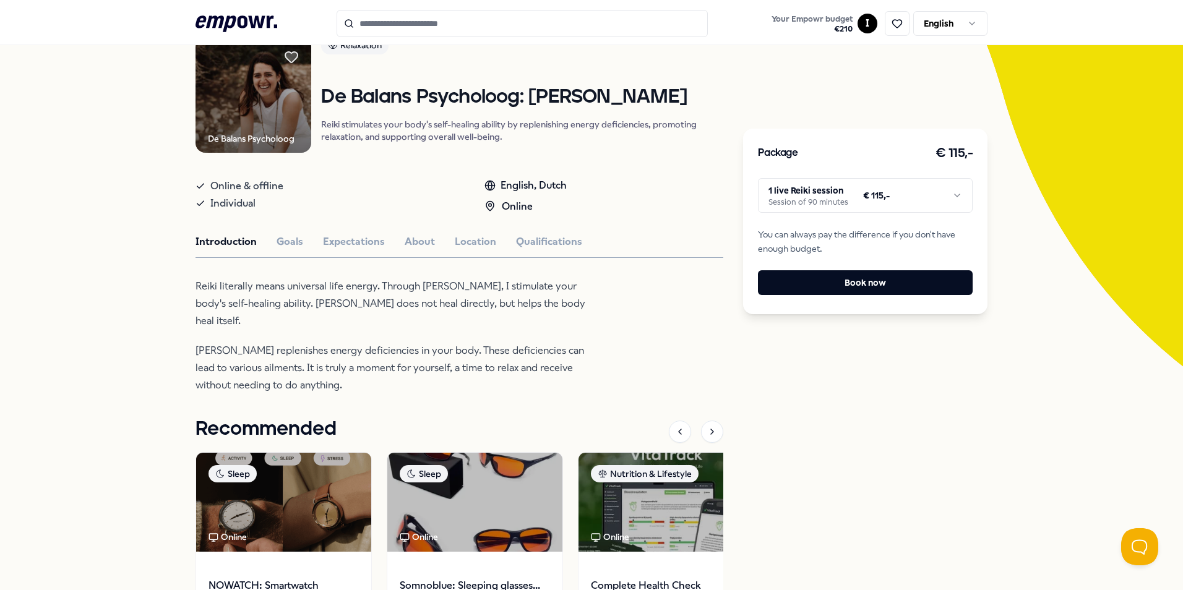
scroll to position [124, 0]
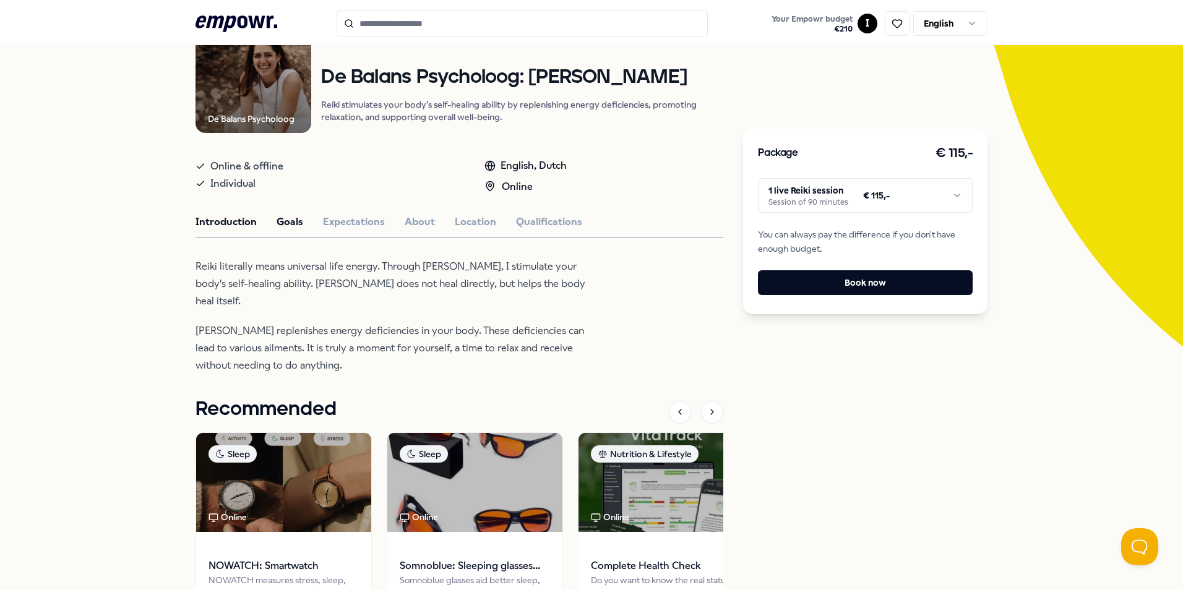
click at [287, 221] on button "Goals" at bounding box center [289, 222] width 27 height 16
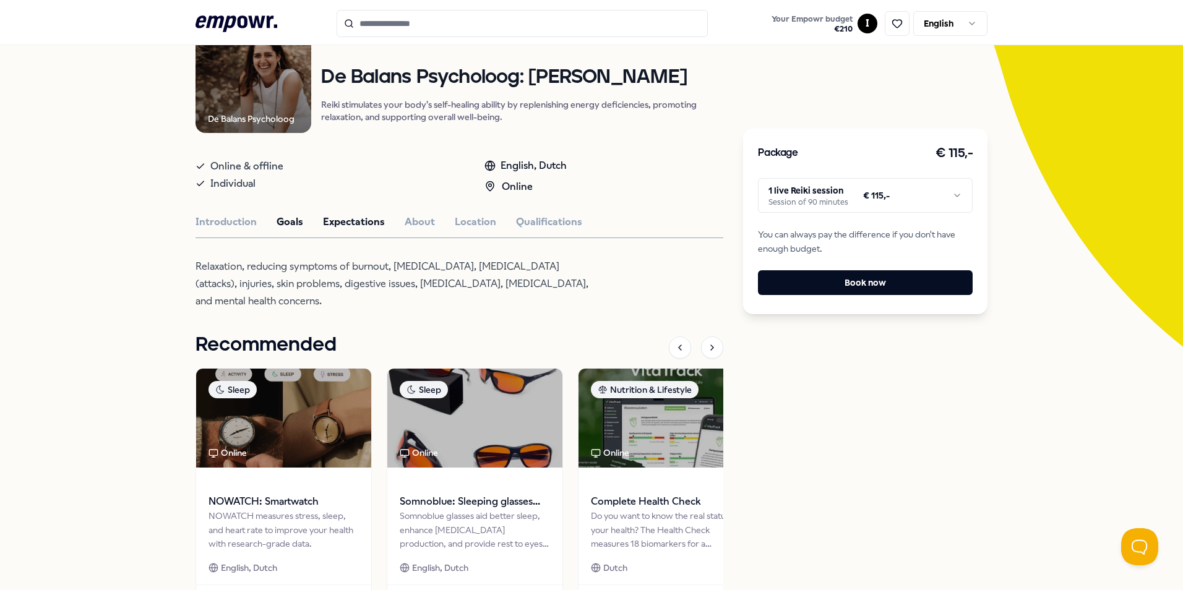
click at [340, 220] on button "Expectations" at bounding box center [354, 222] width 62 height 16
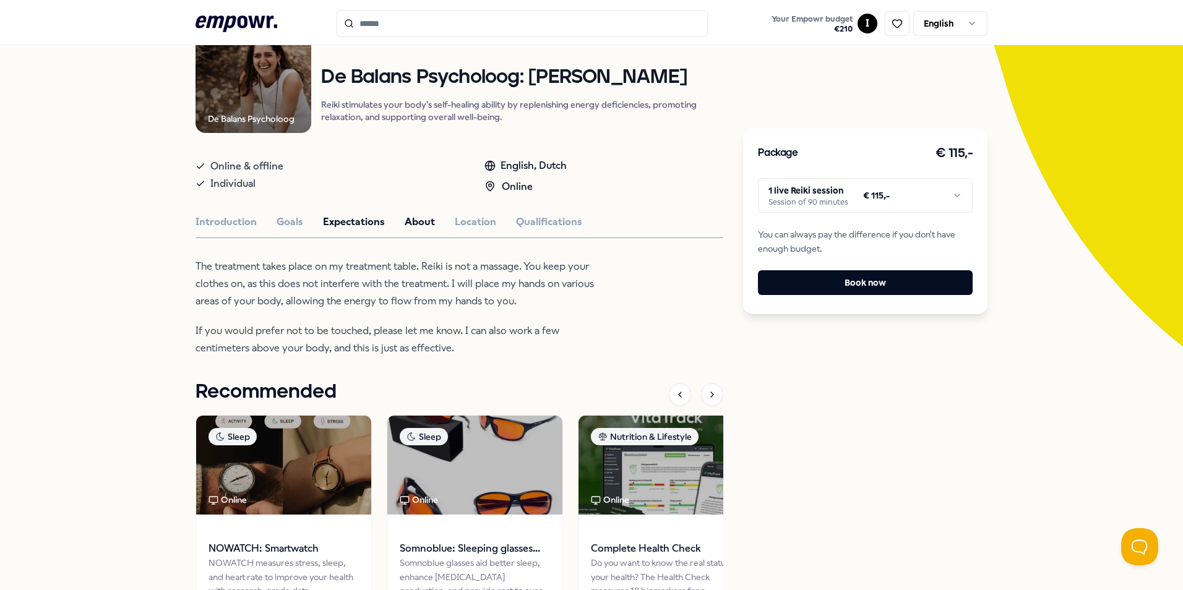
click at [413, 222] on button "About" at bounding box center [420, 222] width 30 height 16
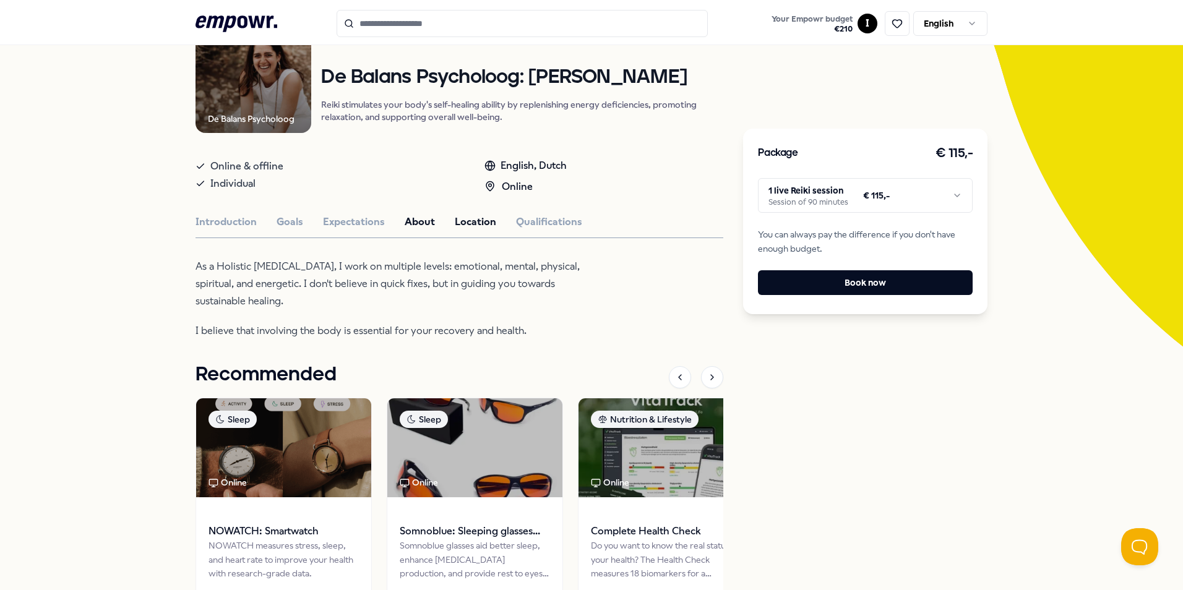
click at [466, 223] on button "Location" at bounding box center [475, 222] width 41 height 16
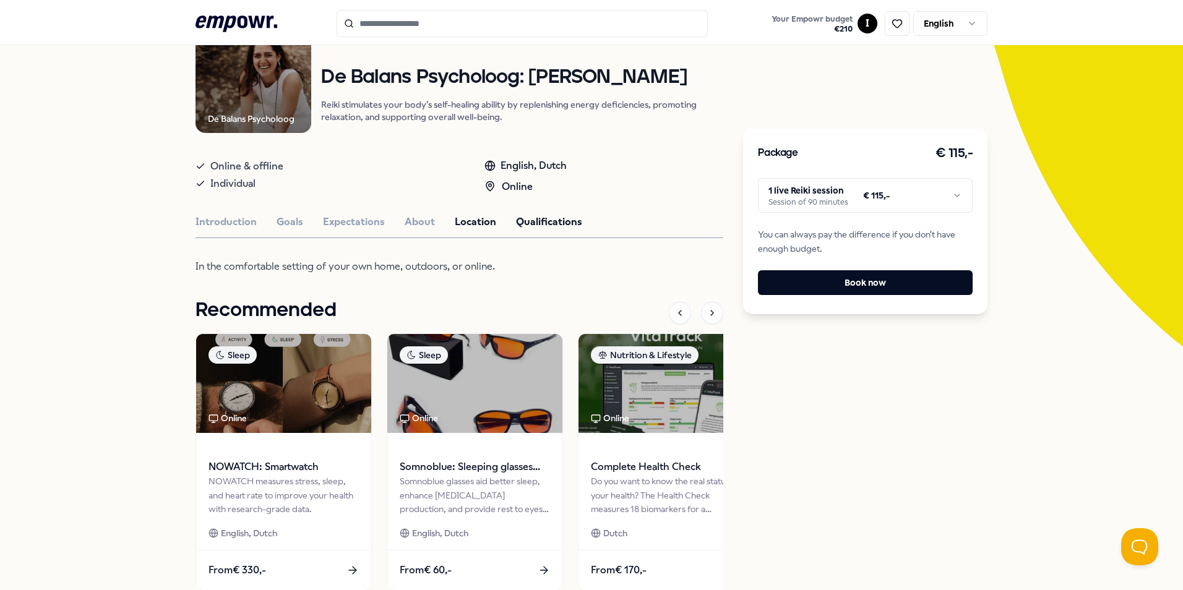
click at [541, 218] on button "Qualifications" at bounding box center [549, 222] width 66 height 16
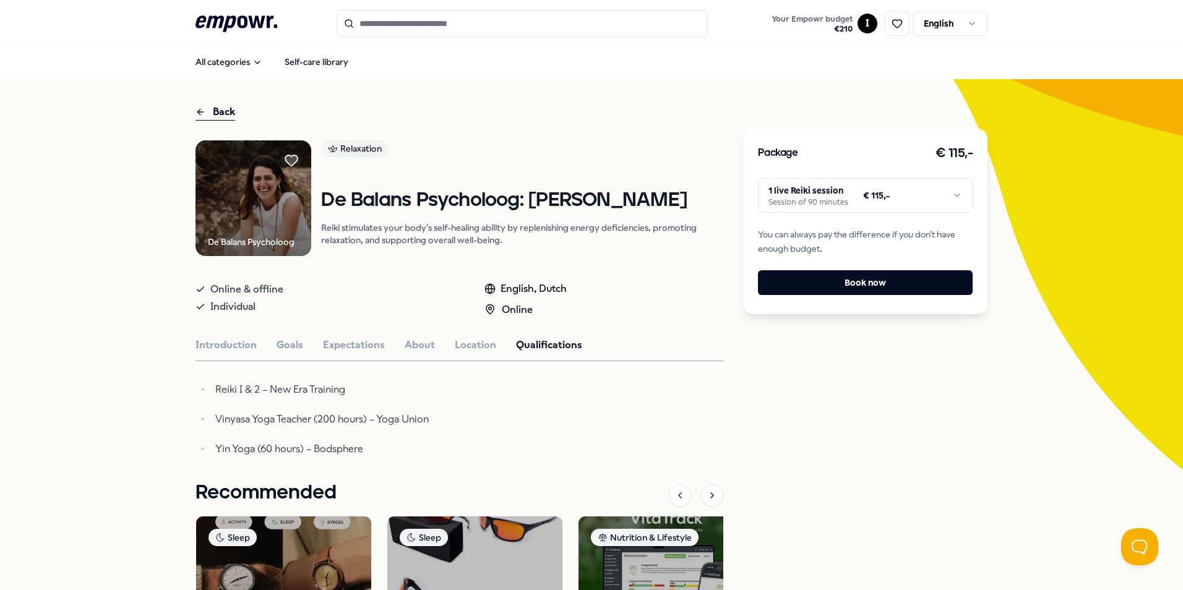
scroll to position [0, 0]
click at [215, 113] on div "Back" at bounding box center [215, 113] width 40 height 17
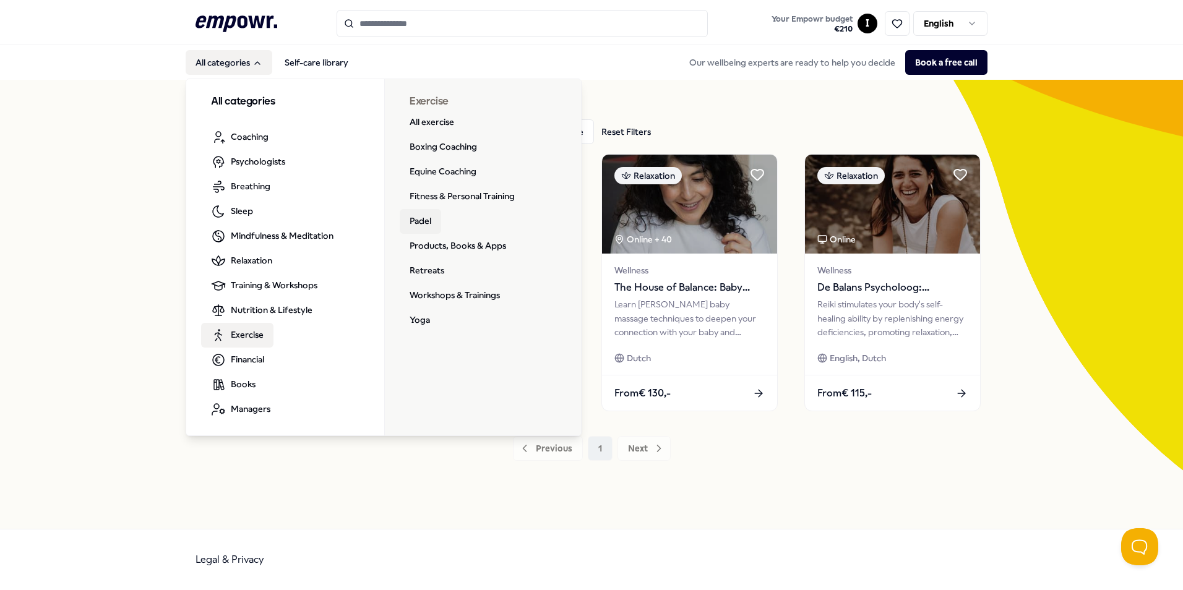
click at [414, 223] on link "Padel" at bounding box center [420, 221] width 41 height 25
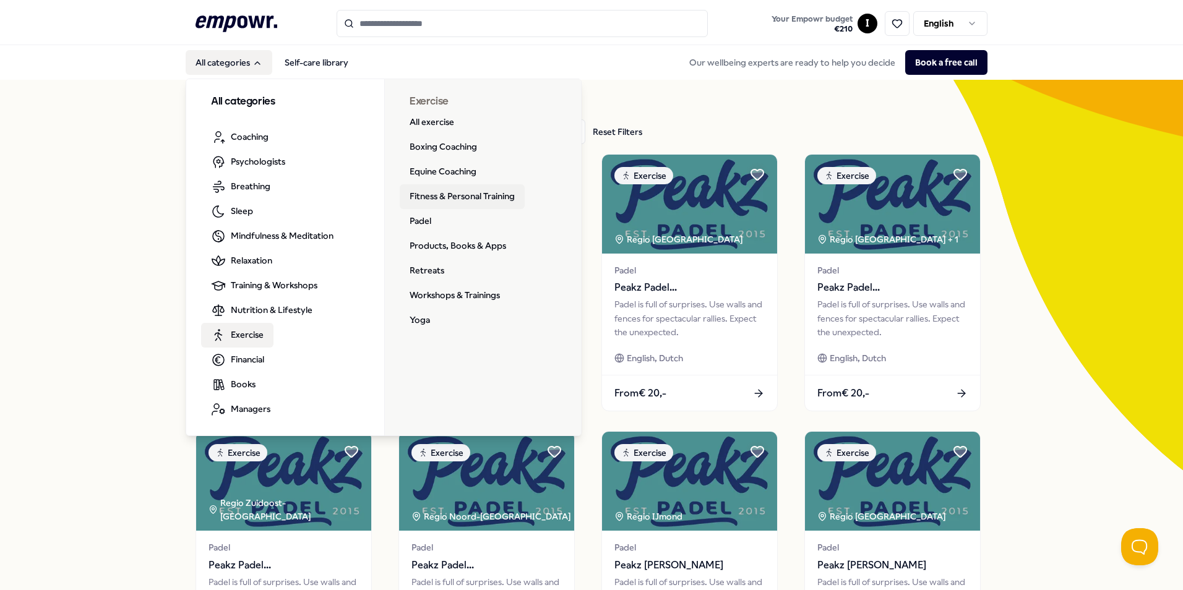
click at [446, 199] on link "Fitness & Personal Training" at bounding box center [462, 196] width 125 height 25
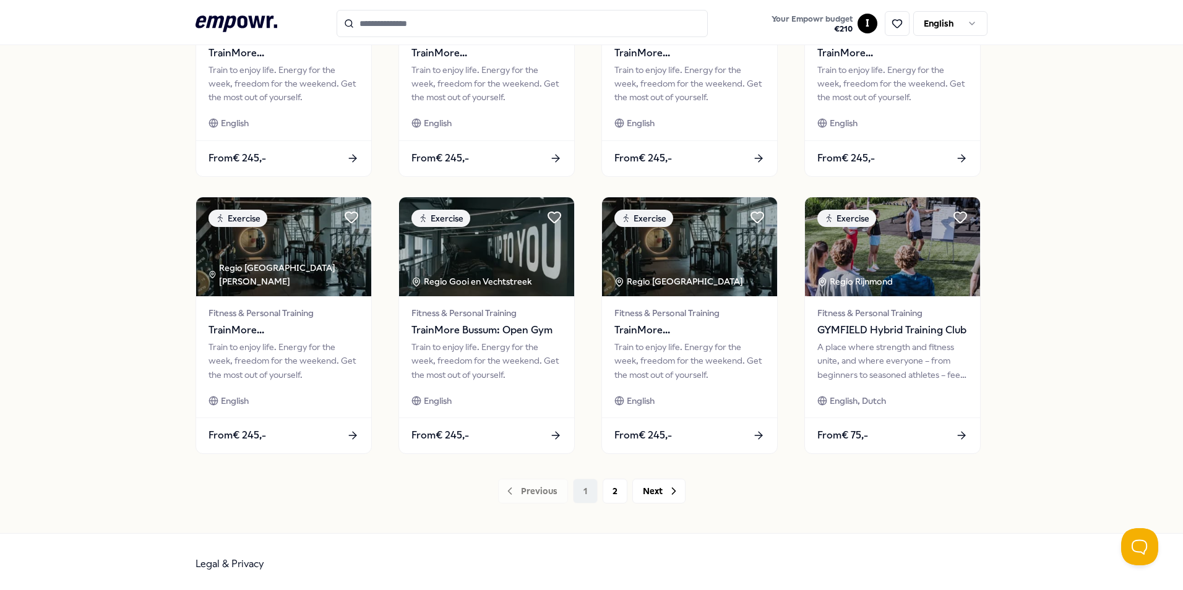
scroll to position [516, 0]
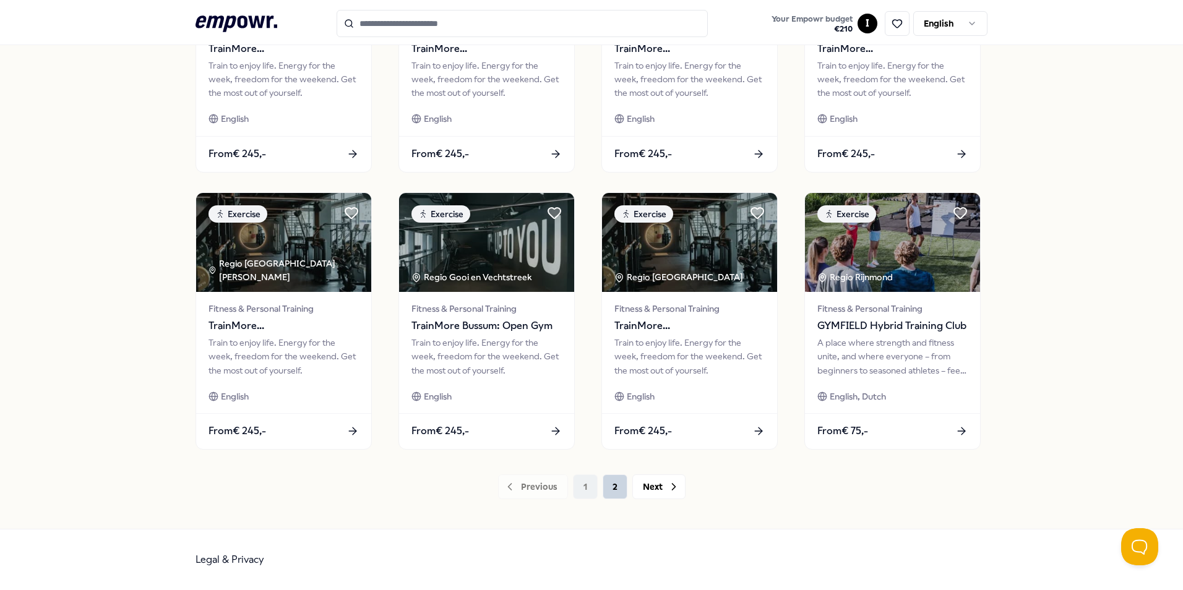
click at [615, 485] on button "2" at bounding box center [614, 486] width 25 height 25
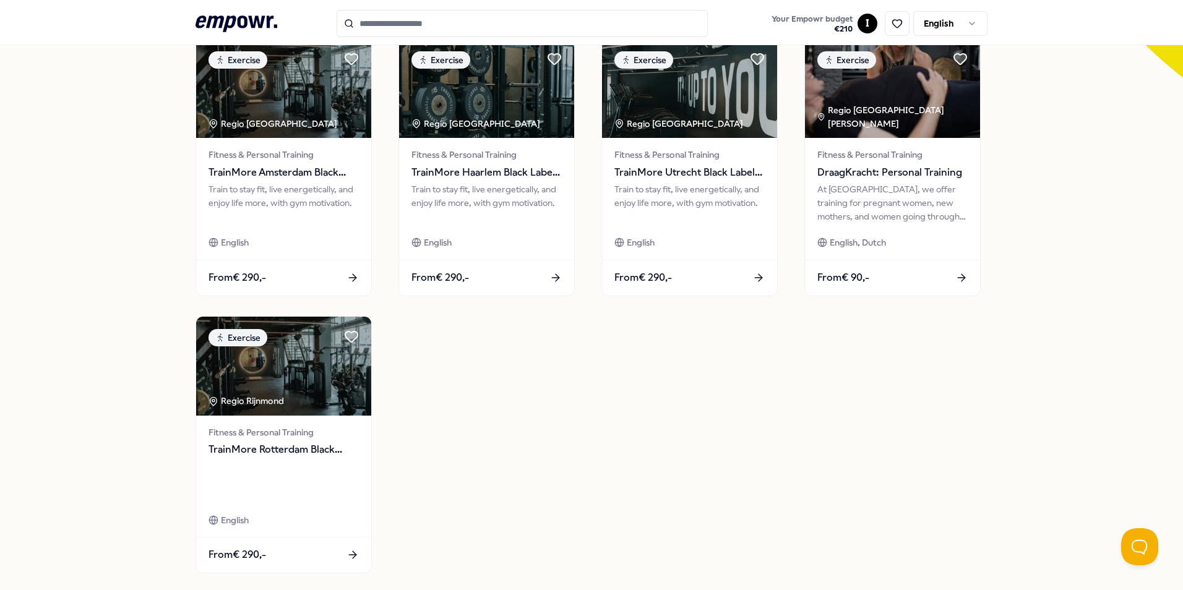
scroll to position [455, 0]
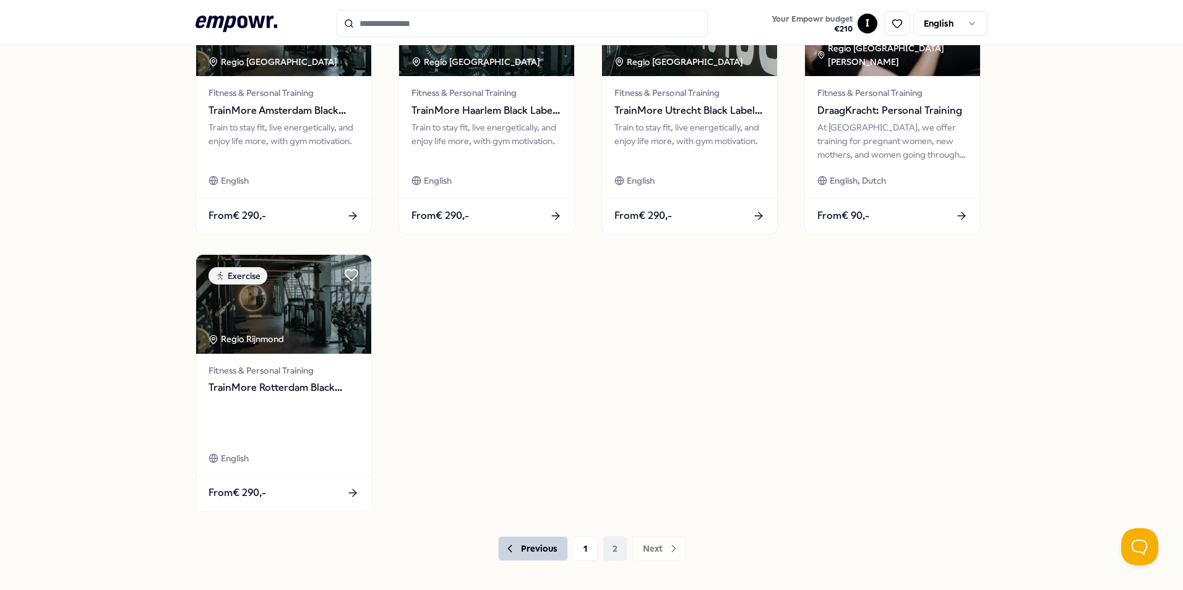
click at [536, 547] on button "Previous" at bounding box center [533, 548] width 70 height 25
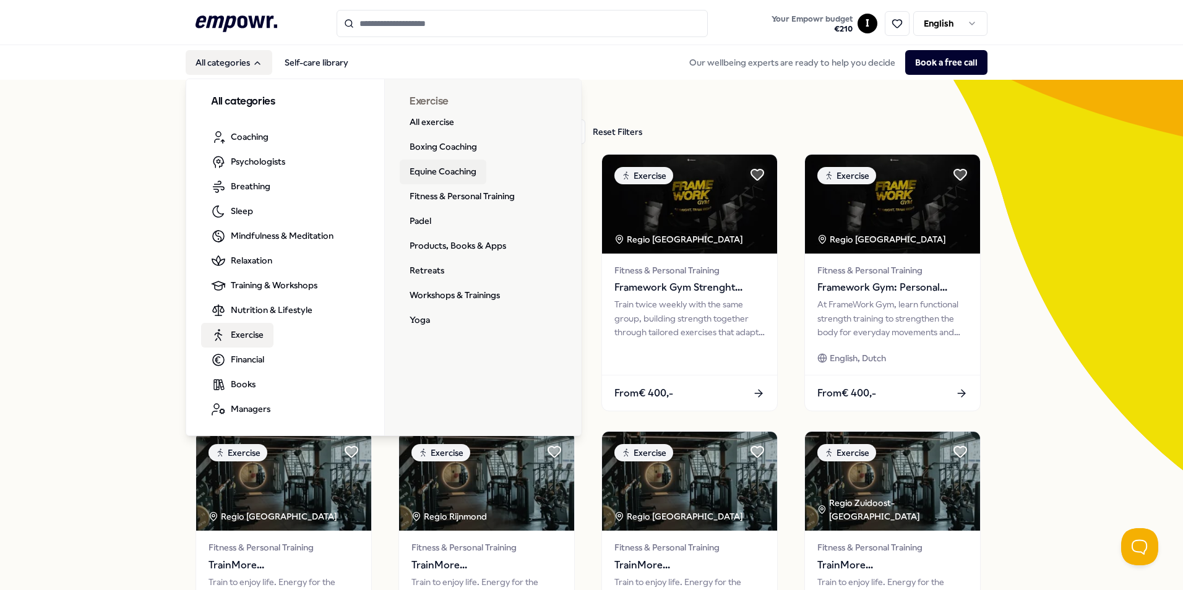
click at [426, 170] on link "Equine Coaching" at bounding box center [443, 172] width 87 height 25
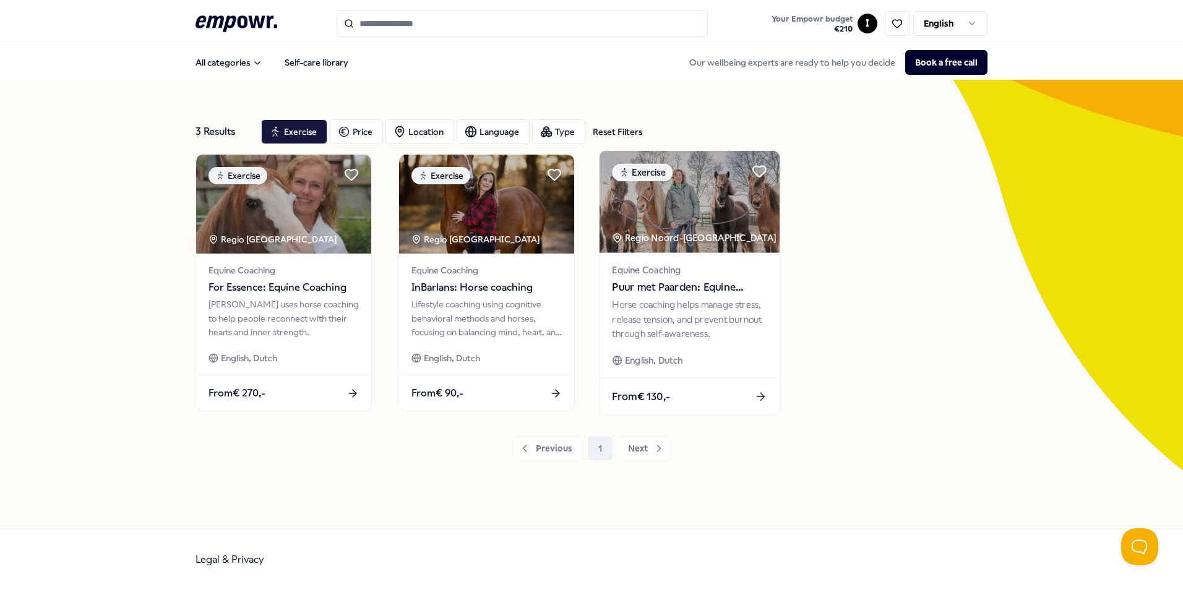
click at [640, 285] on span "Puur met Paarden: Equine coaching" at bounding box center [689, 288] width 155 height 16
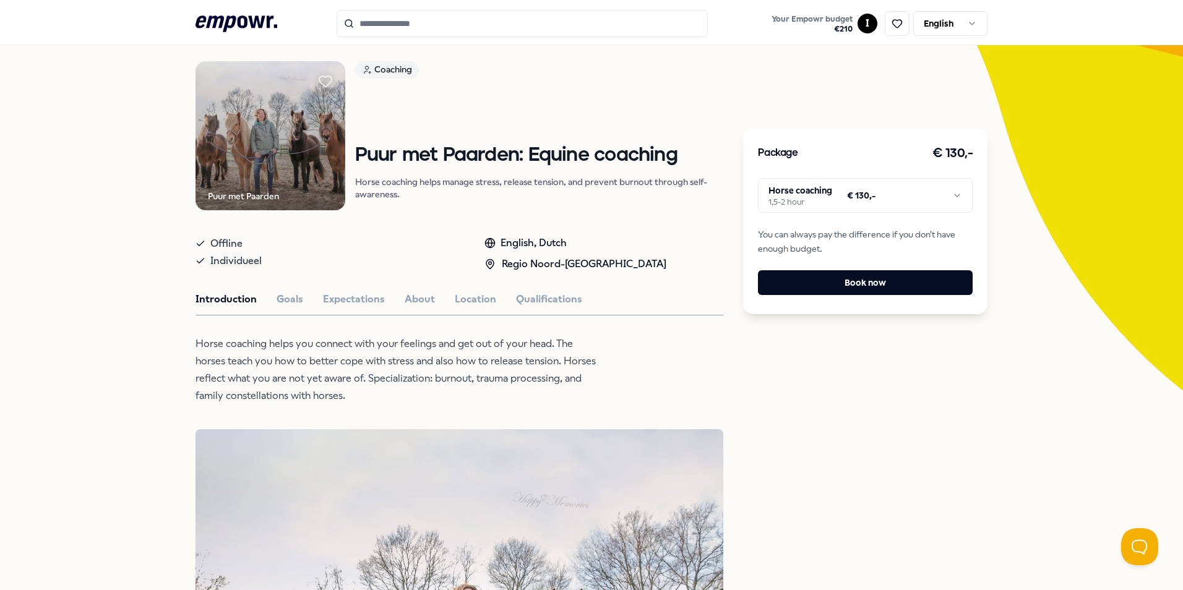
scroll to position [62, 0]
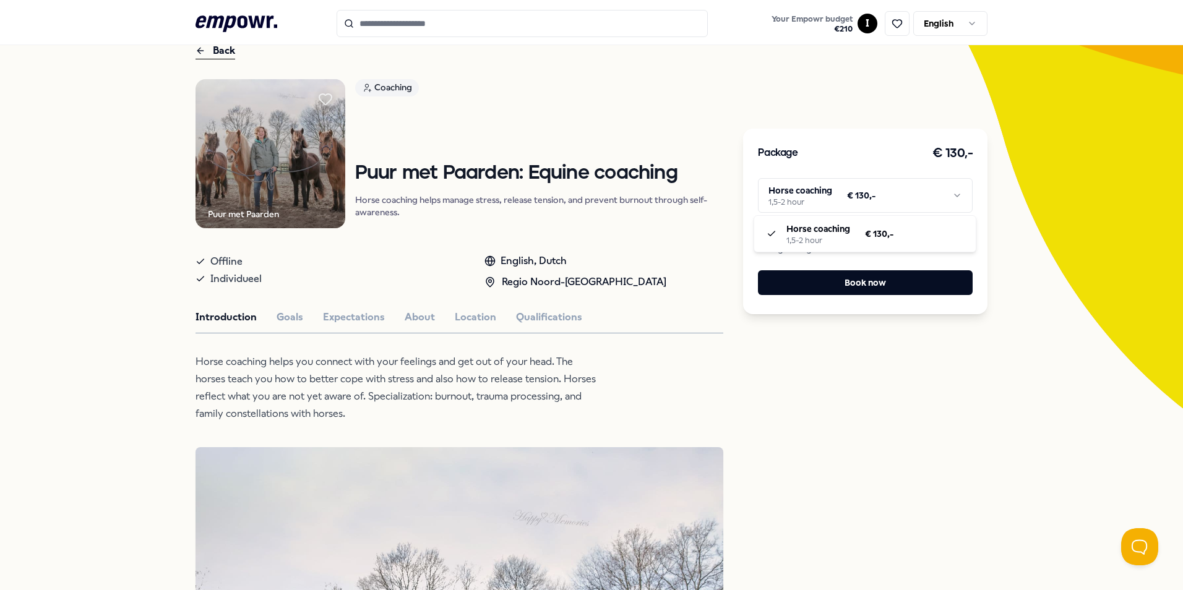
click at [954, 197] on html ".empowr-logo_svg__cls-1{fill:#03032f} Your Empowr budget € 210 I English All ca…" at bounding box center [591, 295] width 1183 height 590
click at [280, 314] on button "Goals" at bounding box center [289, 317] width 27 height 16
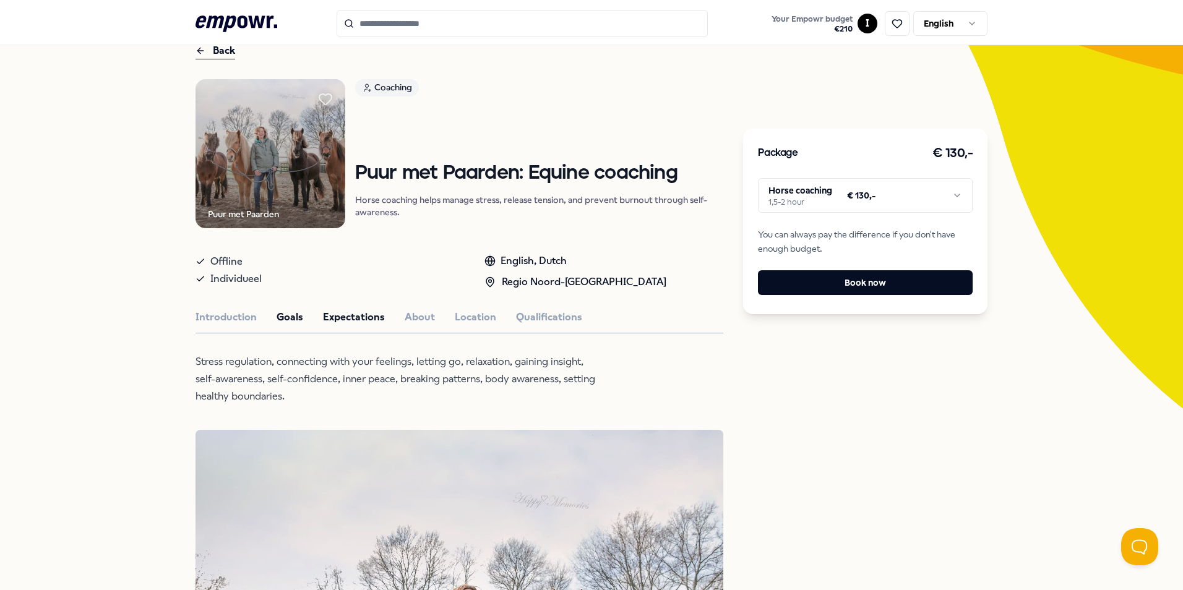
click at [335, 314] on button "Expectations" at bounding box center [354, 317] width 62 height 16
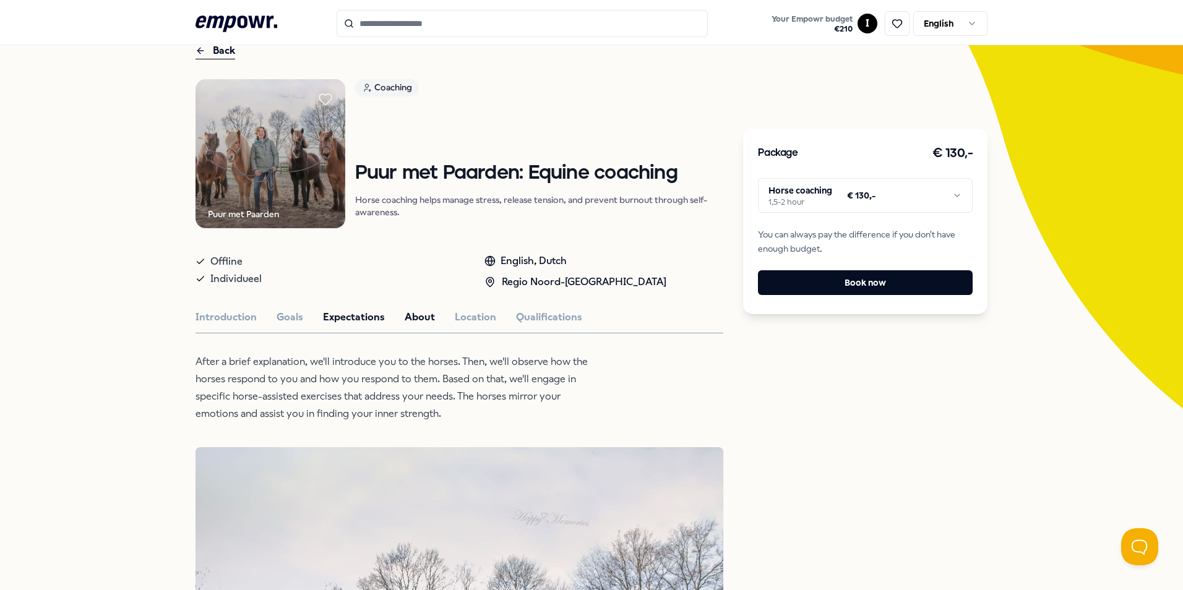
click at [407, 319] on button "About" at bounding box center [420, 317] width 30 height 16
click at [468, 320] on button "Location" at bounding box center [475, 317] width 41 height 16
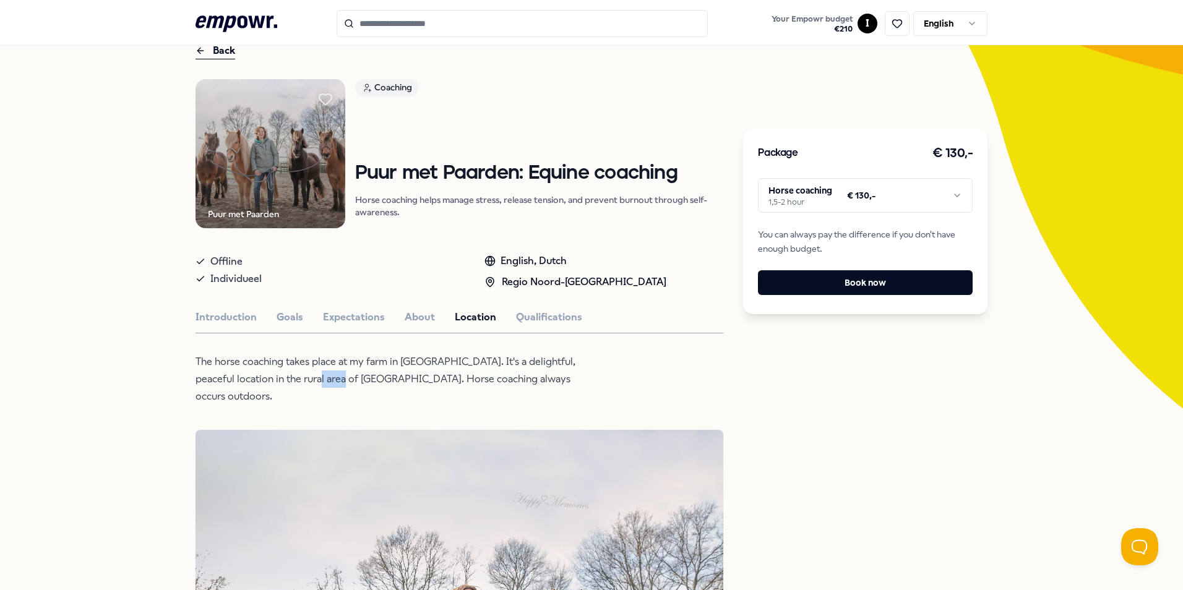
drag, startPoint x: 307, startPoint y: 379, endPoint x: 276, endPoint y: 379, distance: 30.3
click at [276, 379] on p "The horse coaching takes place at my farm in [GEOGRAPHIC_DATA]. It's a delightf…" at bounding box center [396, 379] width 402 height 52
drag, startPoint x: 276, startPoint y: 379, endPoint x: 311, endPoint y: 393, distance: 37.1
drag, startPoint x: 311, startPoint y: 379, endPoint x: 278, endPoint y: 378, distance: 32.8
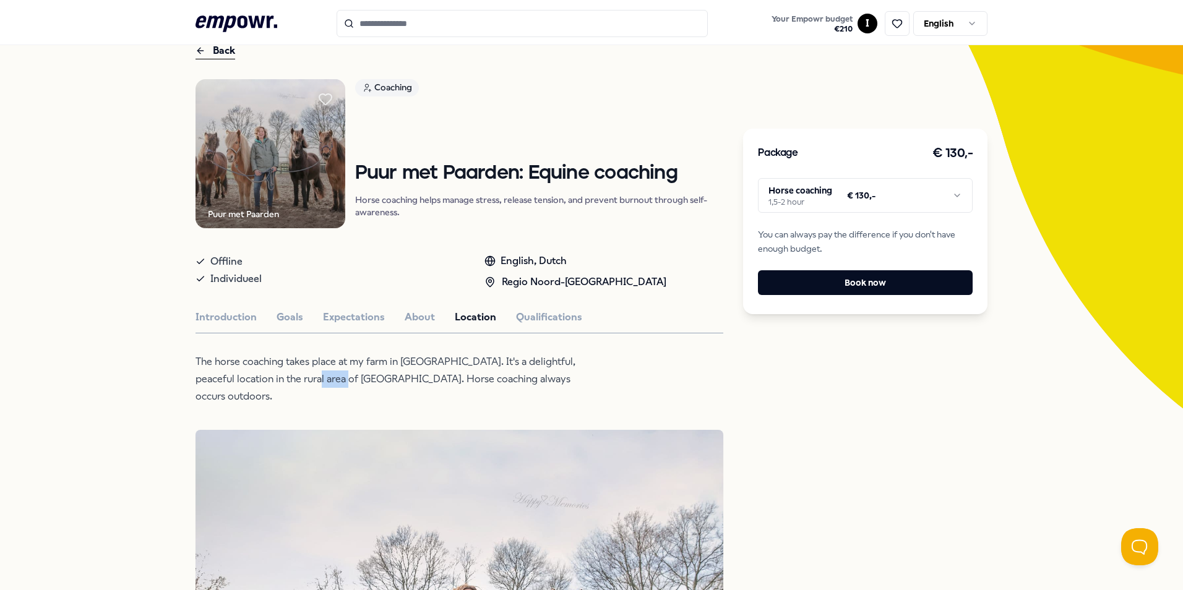
click at [278, 378] on p "The horse coaching takes place at my farm in [GEOGRAPHIC_DATA]. It's a delightf…" at bounding box center [396, 379] width 402 height 52
drag, startPoint x: 278, startPoint y: 378, endPoint x: 285, endPoint y: 377, distance: 7.5
copy p "Dalfsen"
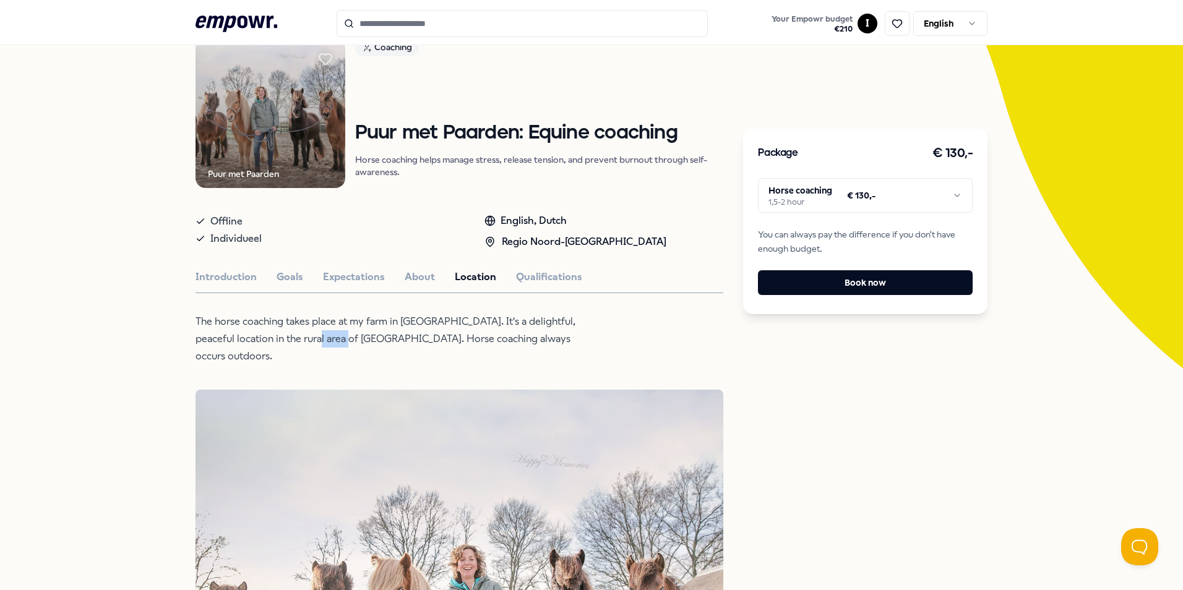
scroll to position [124, 0]
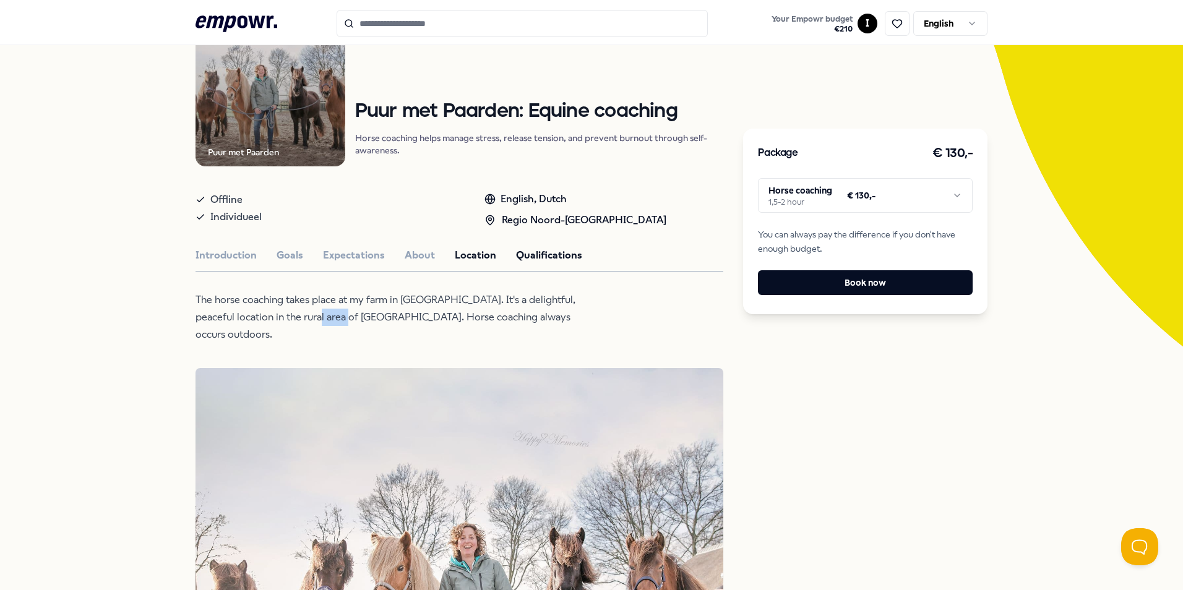
click at [557, 253] on button "Qualifications" at bounding box center [549, 255] width 66 height 16
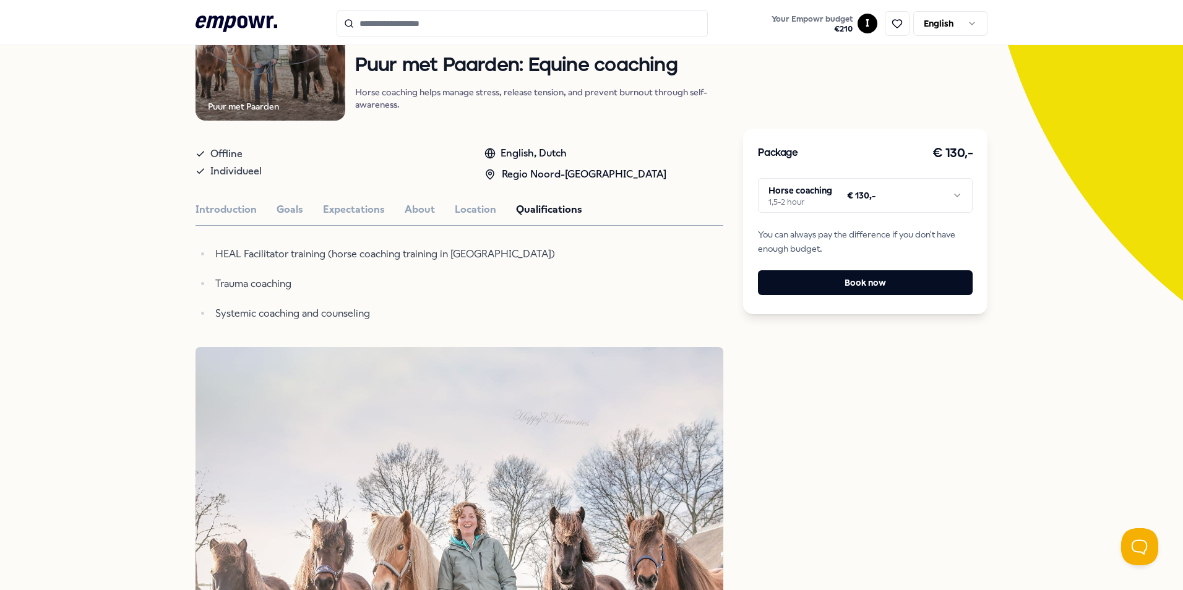
scroll to position [62, 0]
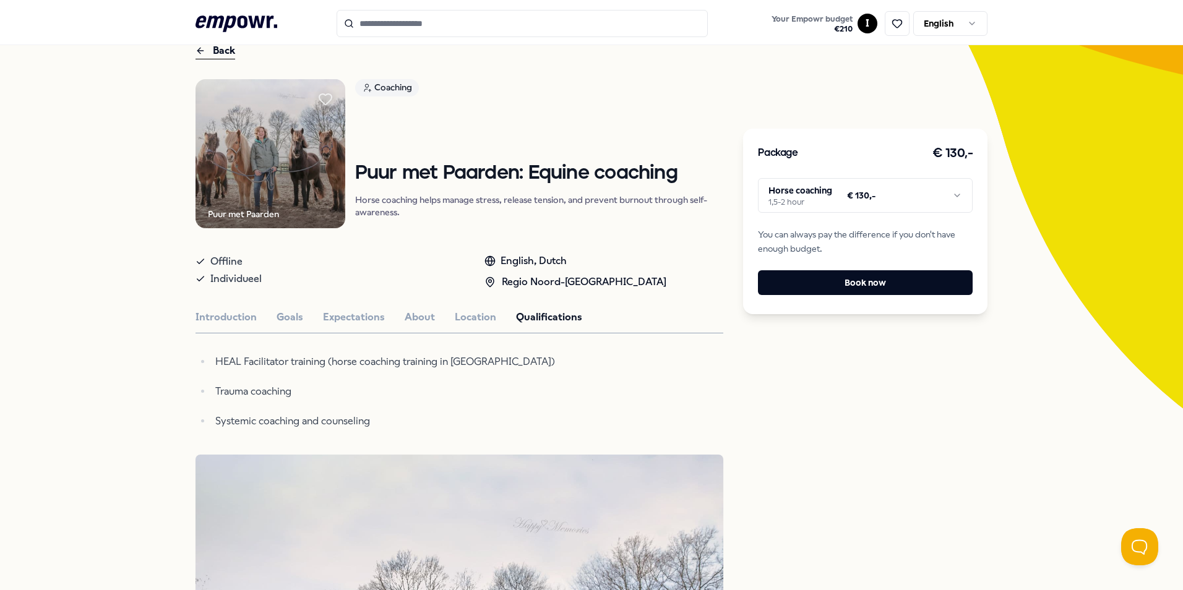
click at [196, 48] on icon at bounding box center [200, 50] width 10 height 15
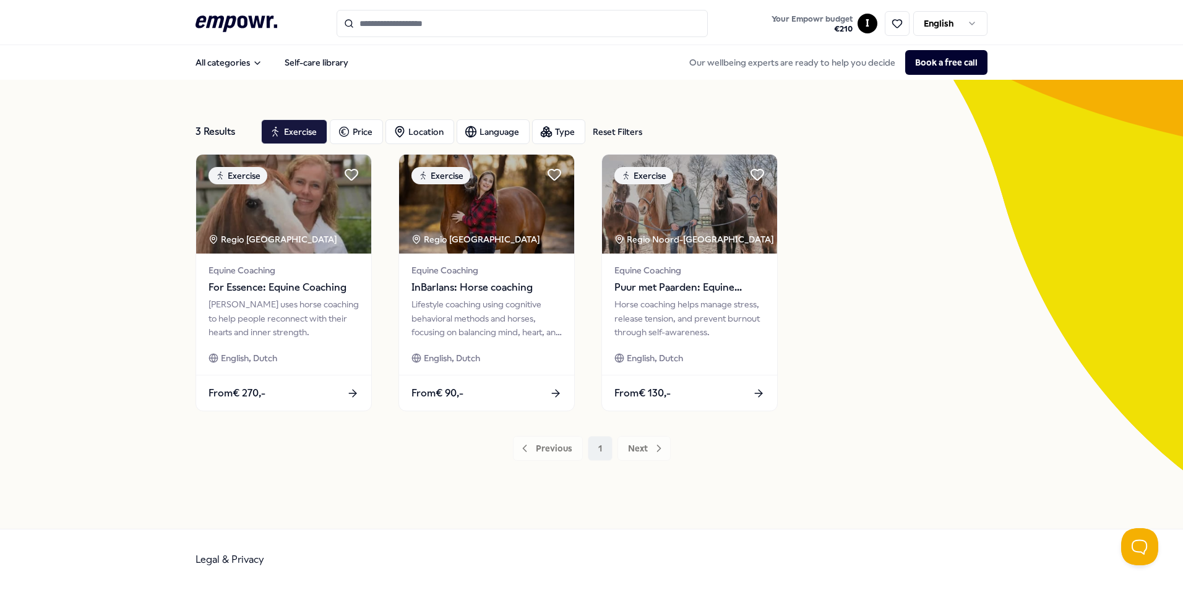
drag, startPoint x: 890, startPoint y: 320, endPoint x: 888, endPoint y: 313, distance: 7.7
click at [889, 320] on div "Exercise Regio Groot-Amsterdam Equine Coaching For Essence: Equine Coaching [PE…" at bounding box center [591, 282] width 792 height 257
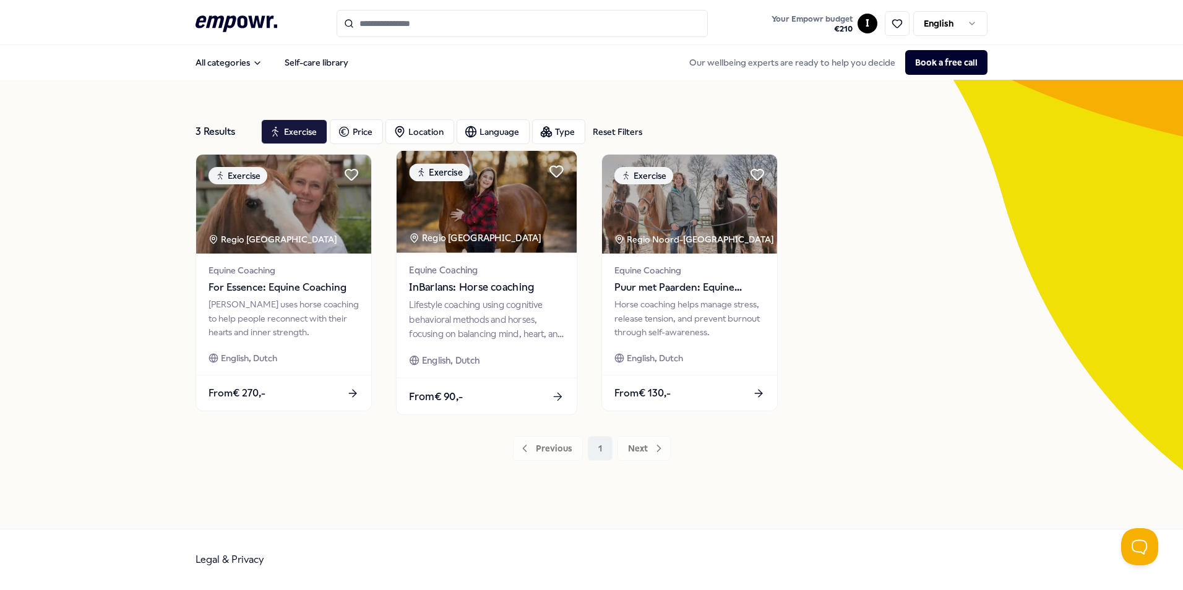
click at [479, 288] on span "InBarlans: Horse coaching" at bounding box center [486, 288] width 155 height 16
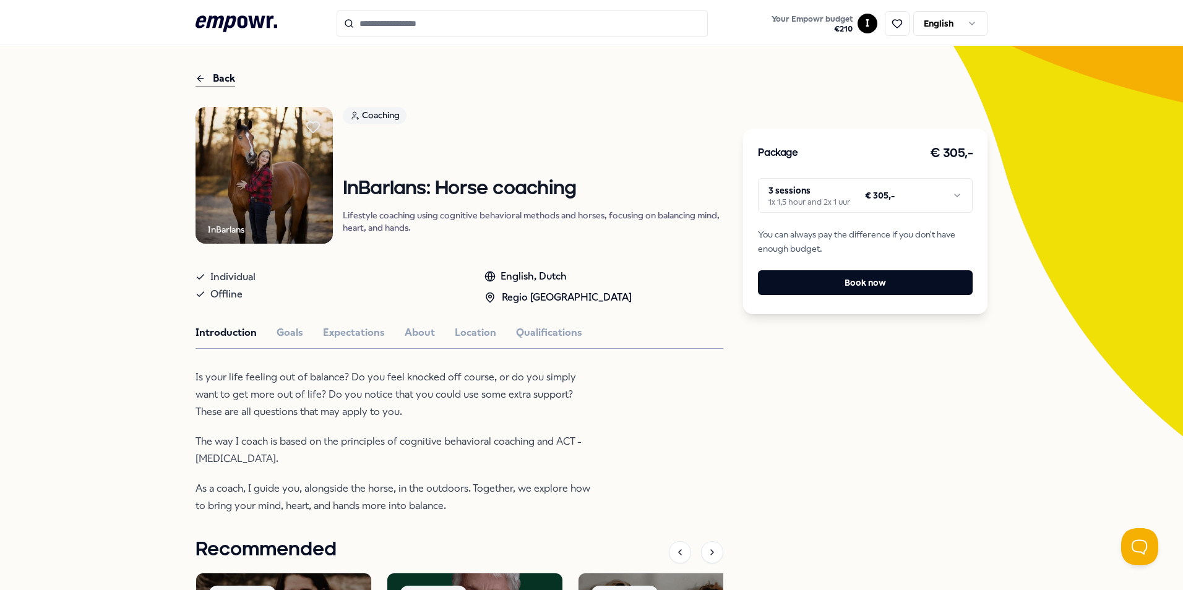
scroll to position [62, 0]
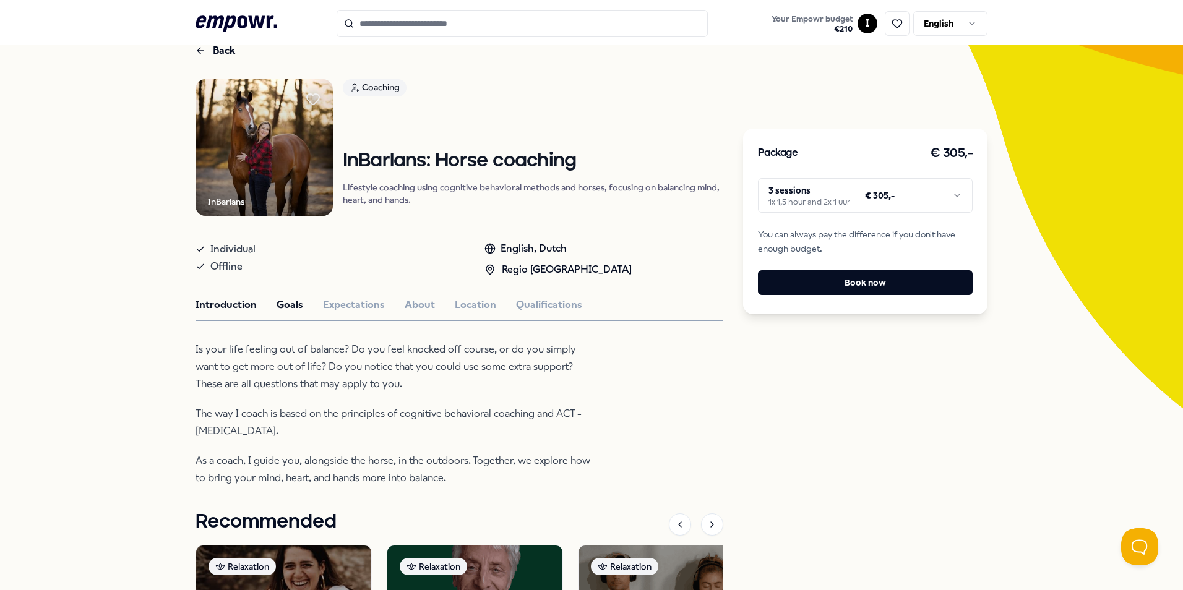
click at [283, 302] on button "Goals" at bounding box center [289, 305] width 27 height 16
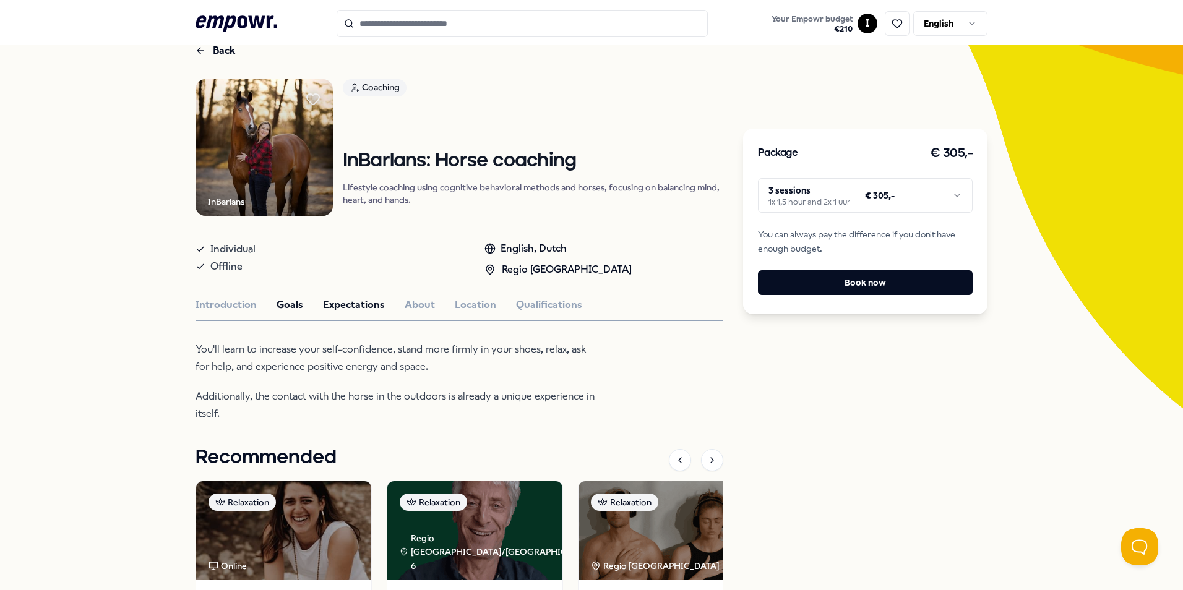
click at [351, 301] on button "Expectations" at bounding box center [354, 305] width 62 height 16
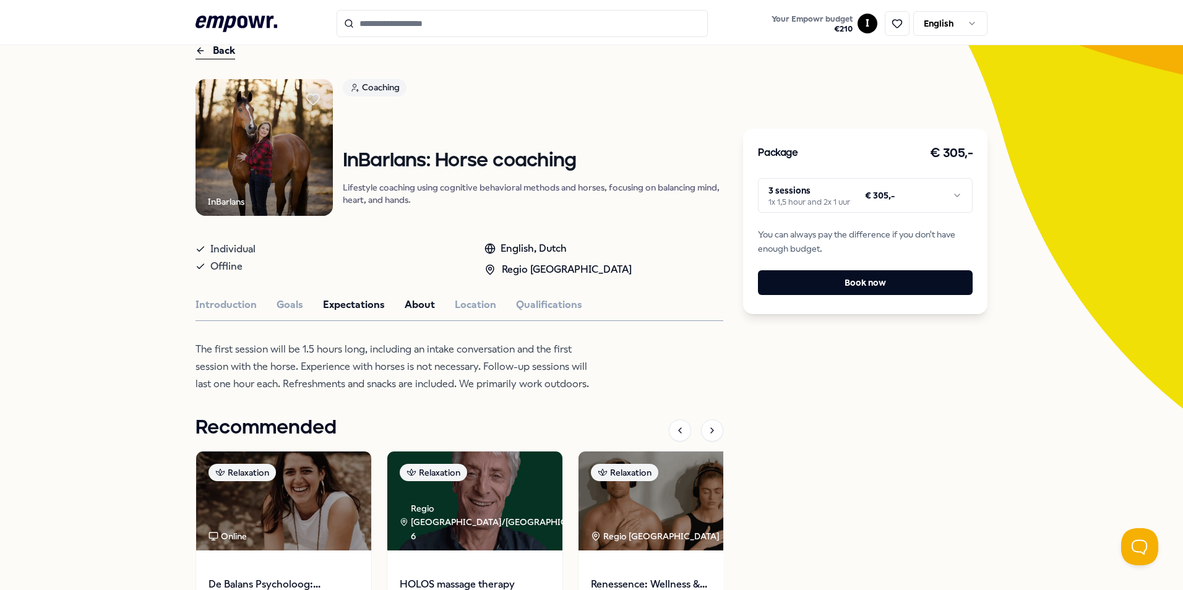
click at [407, 307] on button "About" at bounding box center [420, 305] width 30 height 16
